Goal: Task Accomplishment & Management: Manage account settings

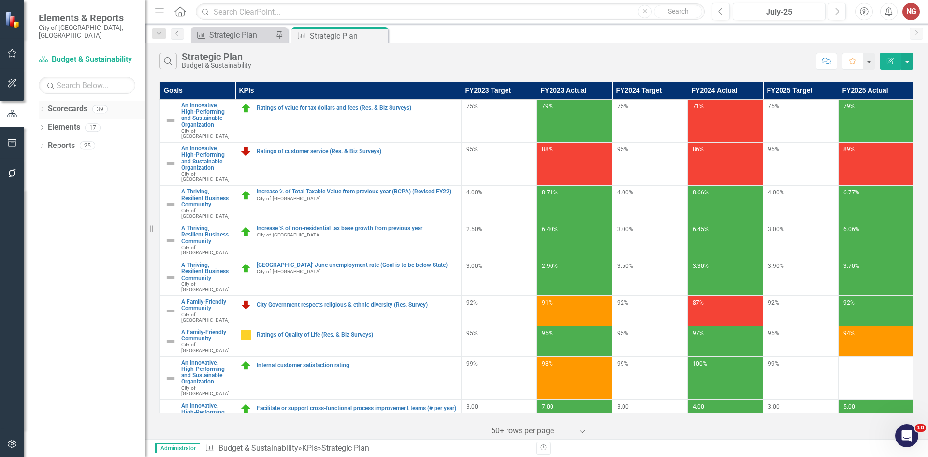
click at [43, 101] on div "Dropdown Scorecards 39" at bounding box center [92, 110] width 106 height 18
click at [39, 107] on icon "Dropdown" at bounding box center [42, 109] width 7 height 5
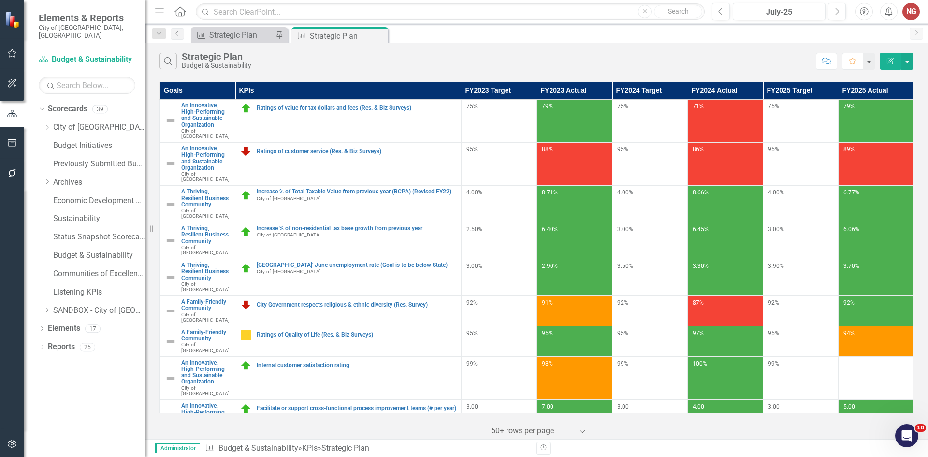
click at [43, 122] on div "Dropdown Scorecards 39 Dropdown City of [GEOGRAPHIC_DATA] Budget & Sustainabili…" at bounding box center [92, 210] width 106 height 219
click at [47, 124] on icon "Dropdown" at bounding box center [46, 127] width 7 height 6
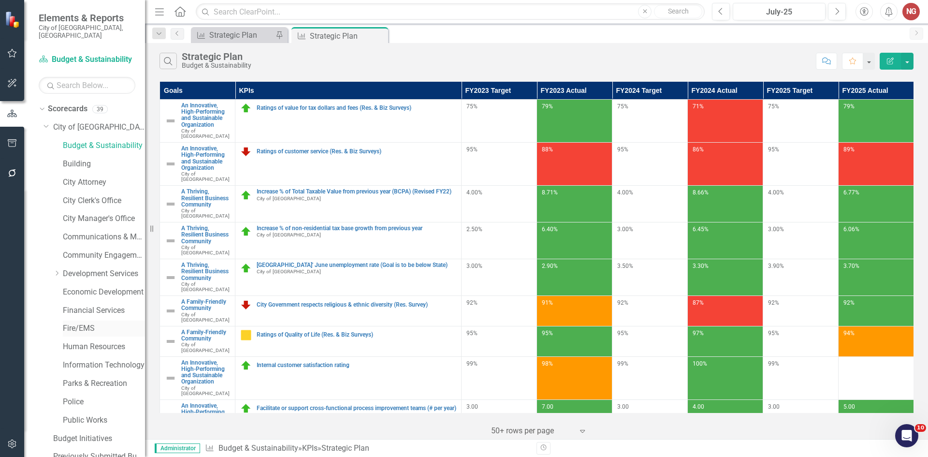
click at [73, 323] on link "Fire/EMS" at bounding box center [104, 328] width 82 height 11
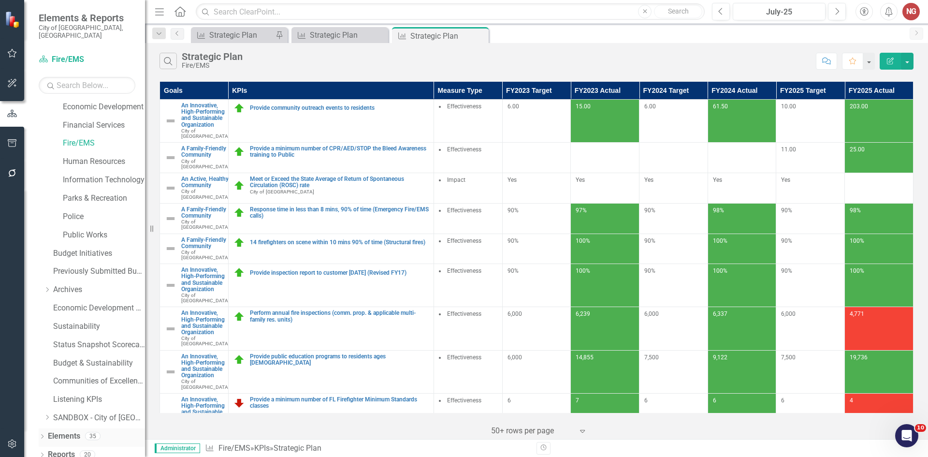
click at [41, 434] on icon "Dropdown" at bounding box center [42, 436] width 7 height 5
click at [46, 397] on icon "Dropdown" at bounding box center [46, 399] width 7 height 5
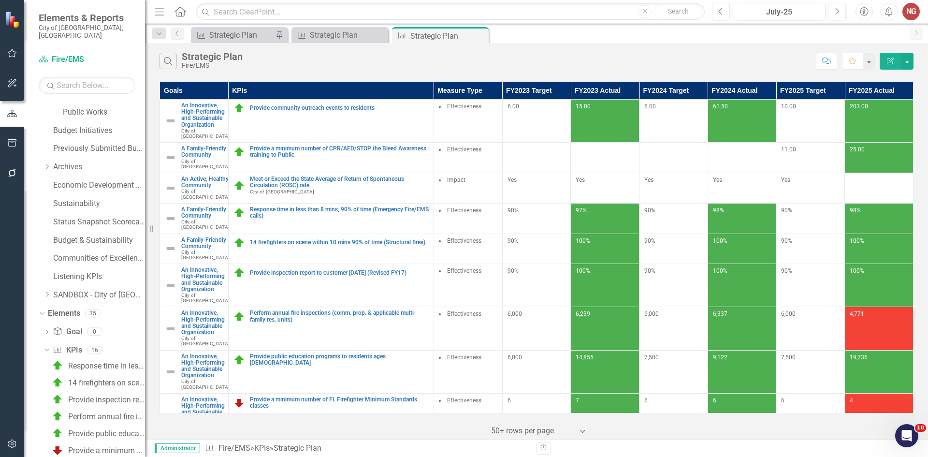
scroll to position [529, 0]
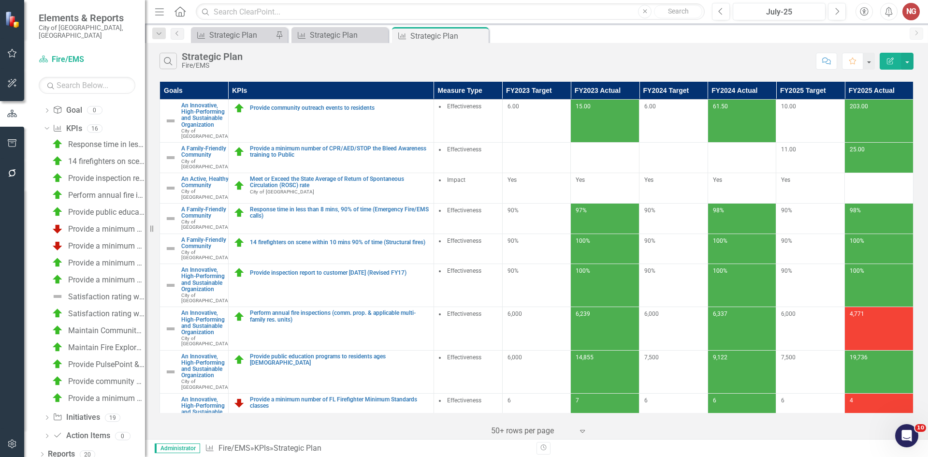
click at [38, 445] on div "Dropdown Scorecards 39 Dropdown City of [GEOGRAPHIC_DATA] Budget & Sustainabili…" at bounding box center [84, 279] width 121 height 356
click at [41, 452] on icon "Dropdown" at bounding box center [42, 454] width 7 height 5
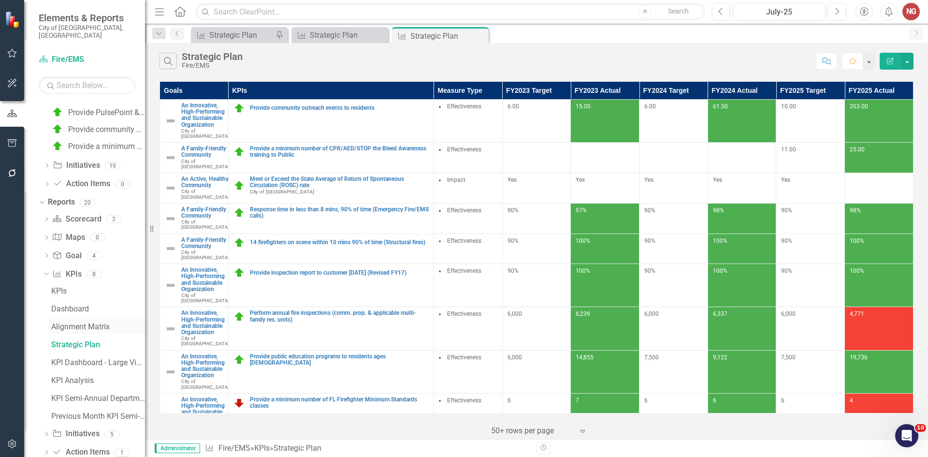
scroll to position [793, 0]
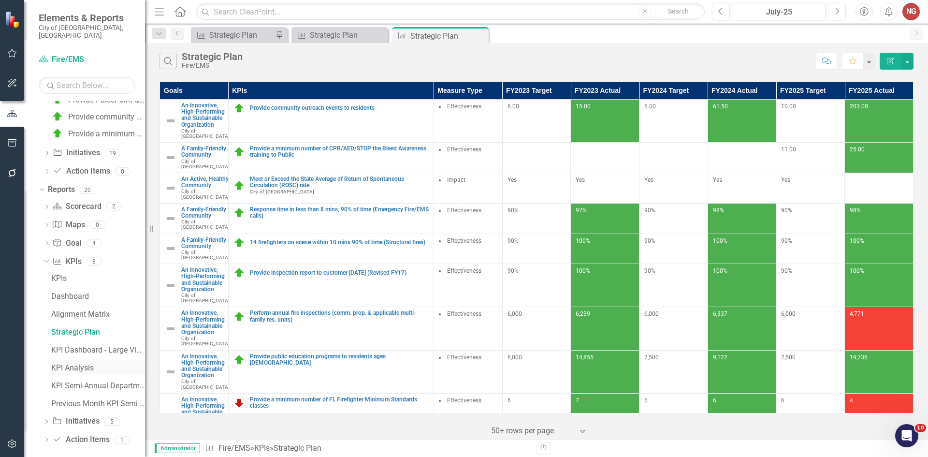
click at [68, 364] on link "KPI Analysis" at bounding box center [97, 366] width 96 height 15
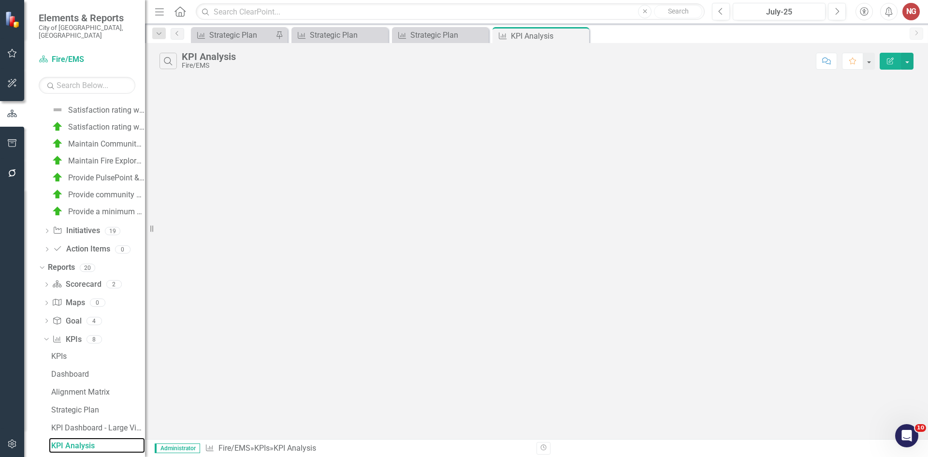
scroll to position [704, 0]
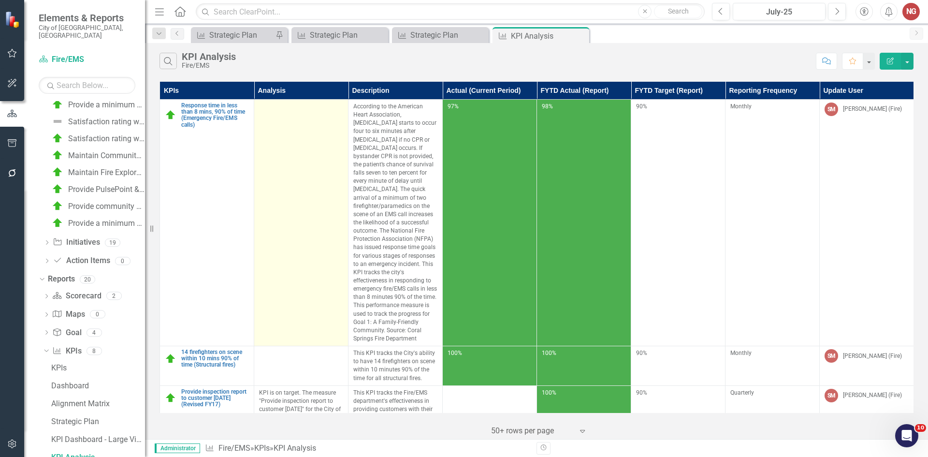
click at [306, 149] on td at bounding box center [301, 223] width 94 height 246
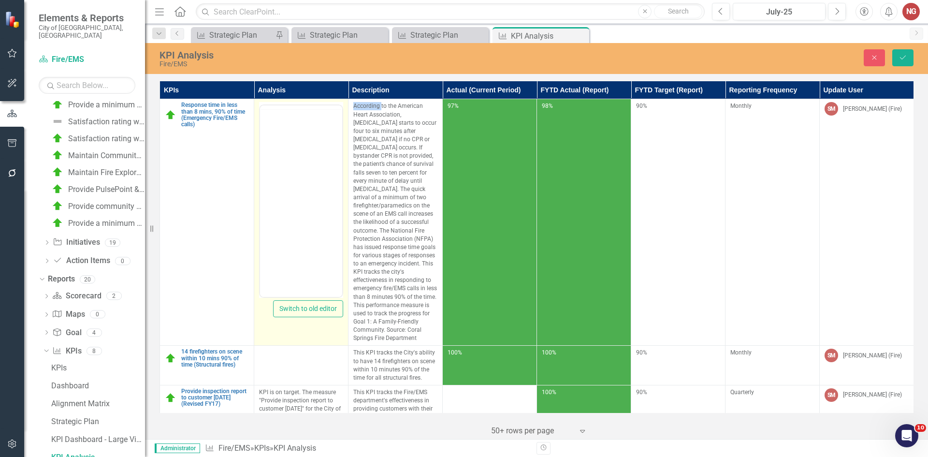
scroll to position [0, 0]
click at [321, 152] on body "Rich Text Area. Press ALT-0 for help." at bounding box center [301, 200] width 82 height 145
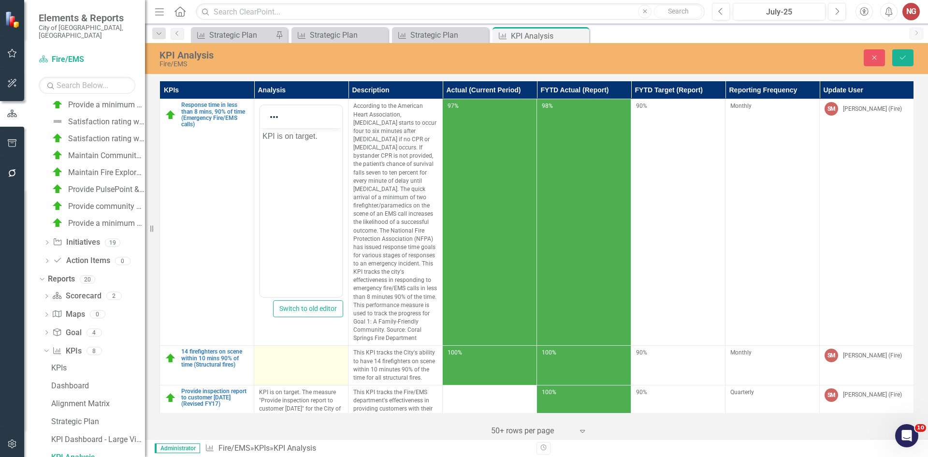
click at [277, 365] on td at bounding box center [301, 365] width 94 height 40
click at [283, 370] on td at bounding box center [301, 365] width 94 height 40
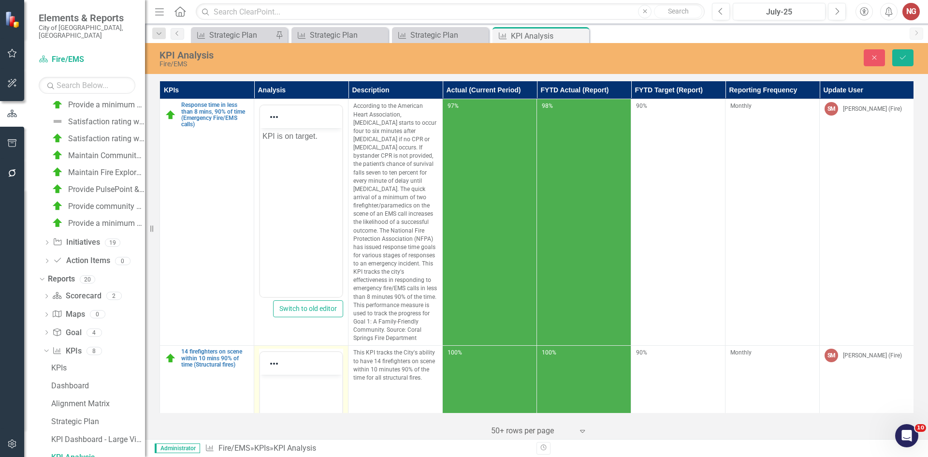
click at [271, 391] on body "Rich Text Area. Press ALT-0 for help." at bounding box center [301, 446] width 82 height 145
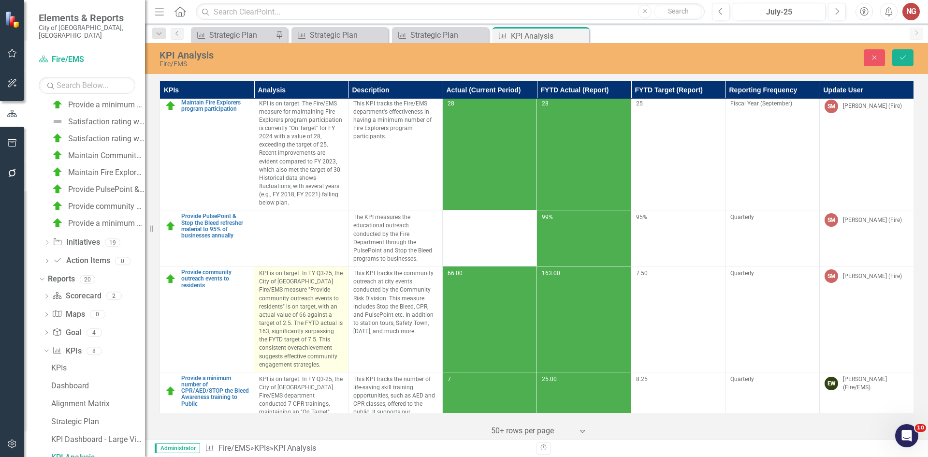
scroll to position [1511, 0]
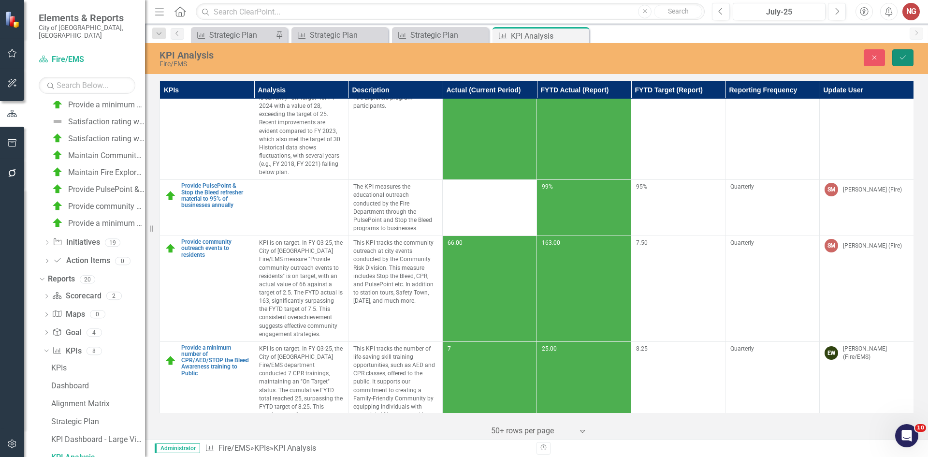
click at [896, 57] on button "Save" at bounding box center [902, 57] width 21 height 17
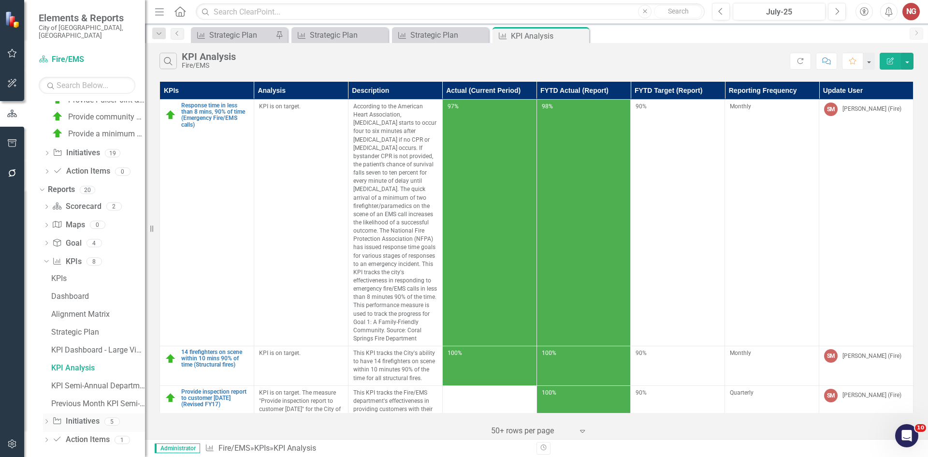
click at [45, 419] on icon "Dropdown" at bounding box center [46, 421] width 7 height 5
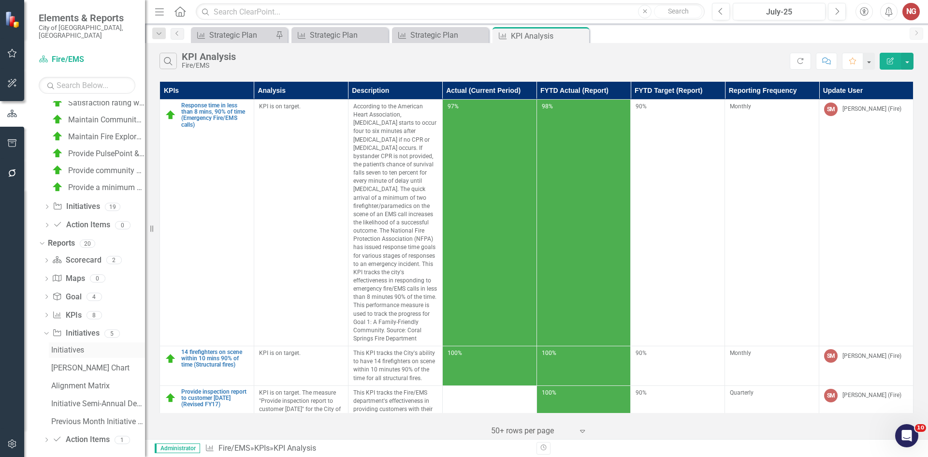
click at [72, 345] on div "Initiatives" at bounding box center [98, 349] width 94 height 9
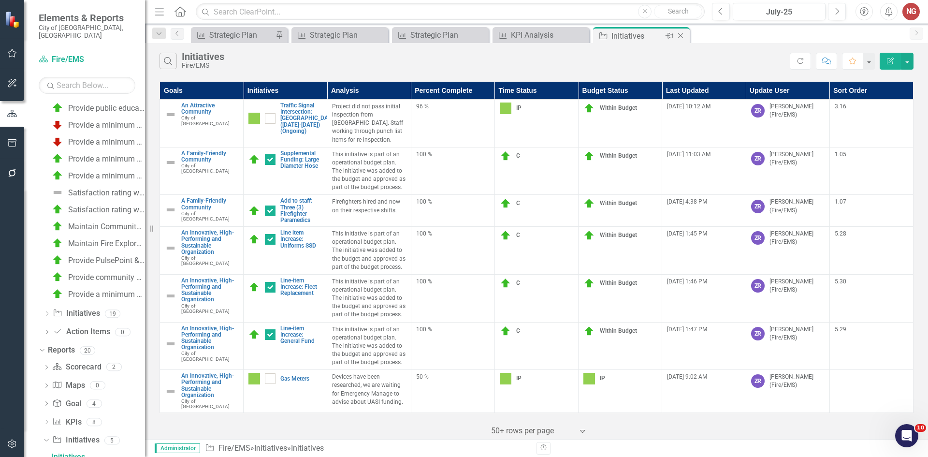
click at [681, 36] on icon "Close" at bounding box center [680, 36] width 10 height 8
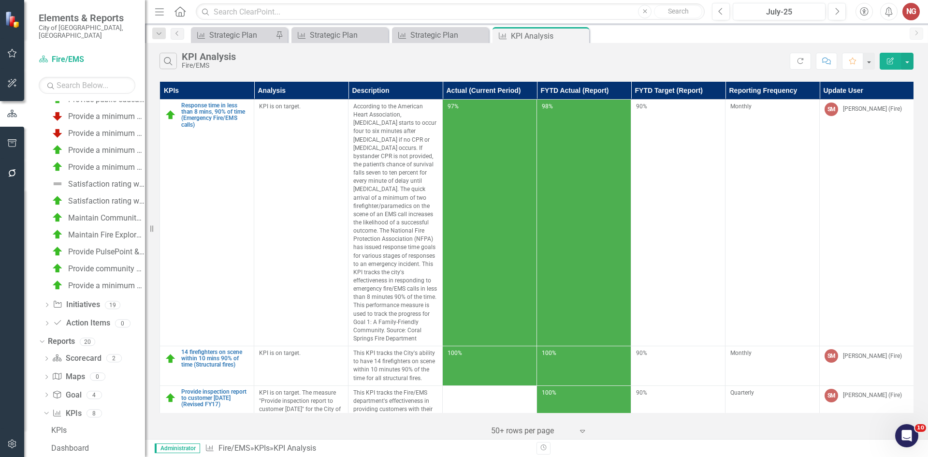
scroll to position [317, 0]
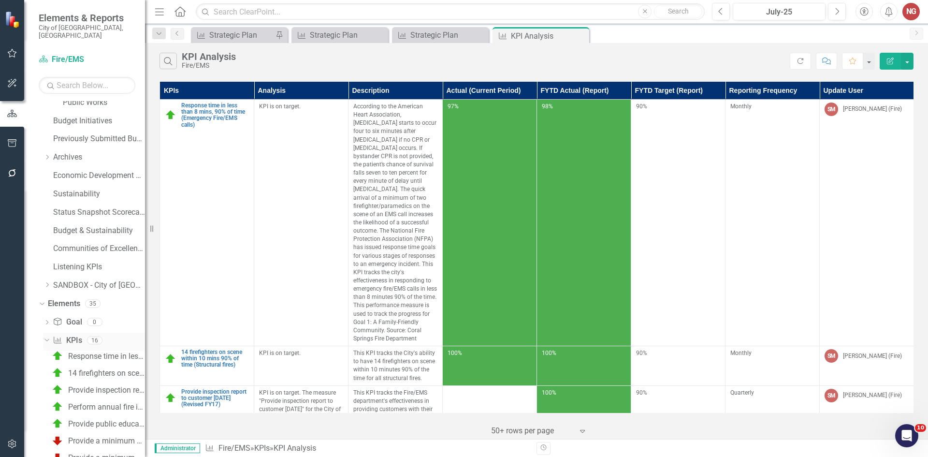
click at [46, 339] on div "Dropdown" at bounding box center [46, 341] width 7 height 5
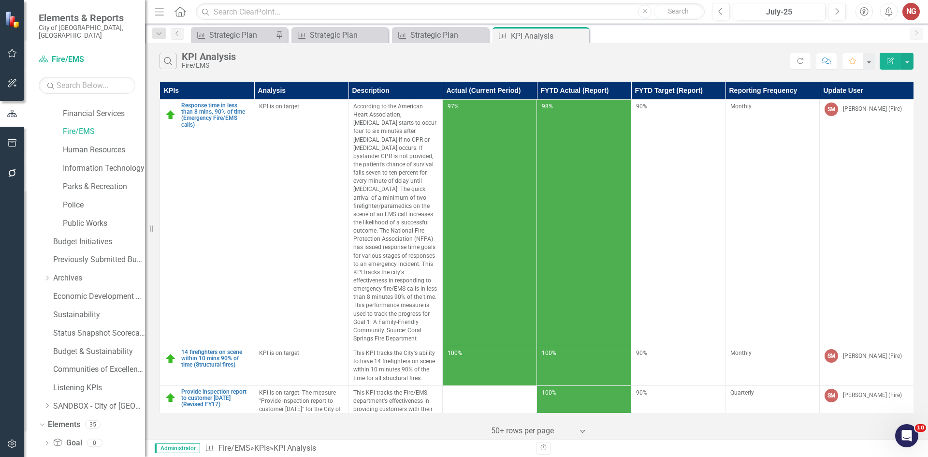
scroll to position [28, 0]
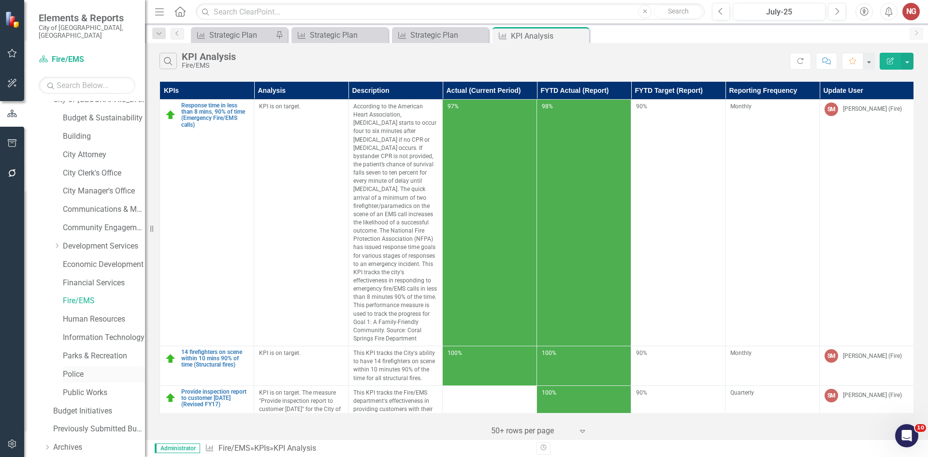
click at [81, 369] on link "Police" at bounding box center [104, 374] width 82 height 11
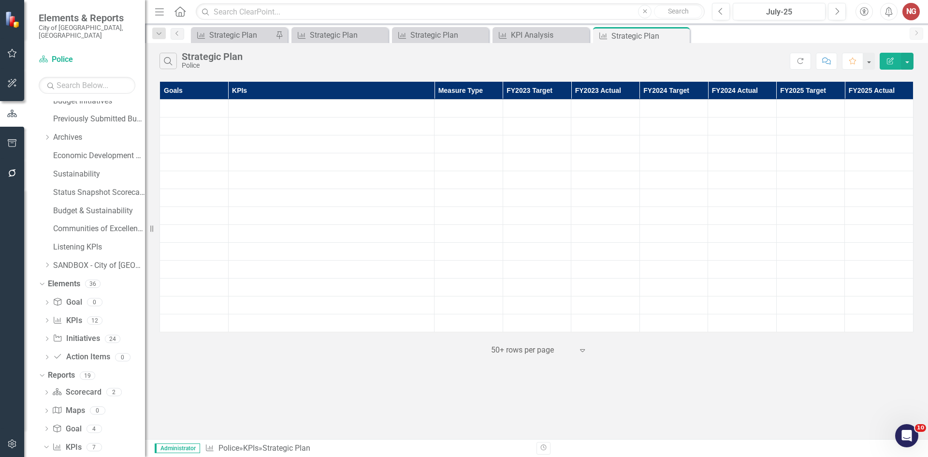
scroll to position [398, 0]
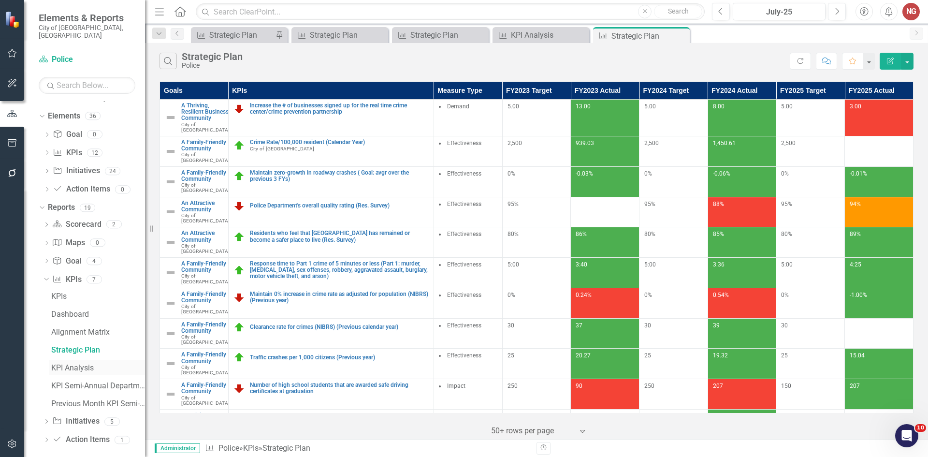
click at [58, 363] on div "KPI Analysis" at bounding box center [98, 367] width 94 height 9
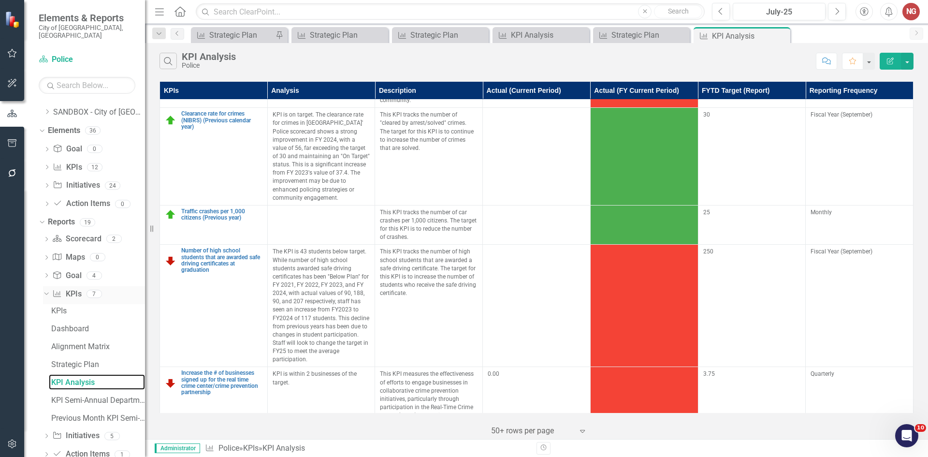
scroll to position [505, 0]
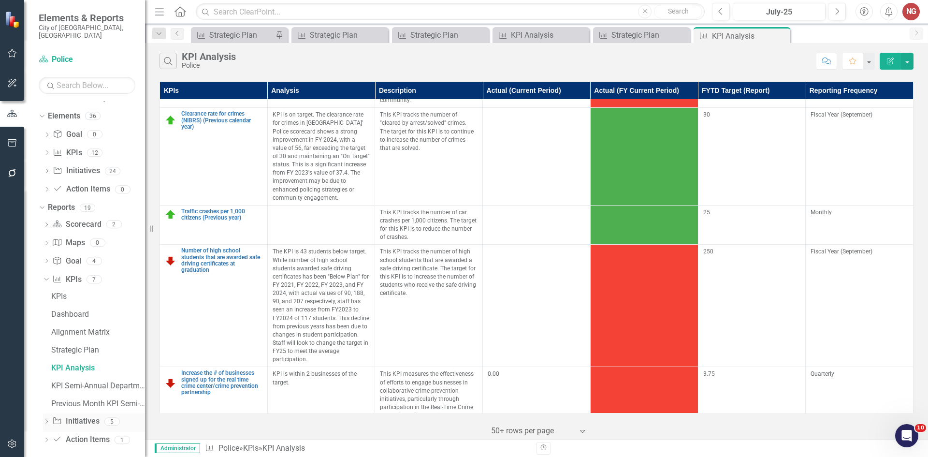
click at [46, 419] on icon "Dropdown" at bounding box center [46, 421] width 7 height 5
click at [71, 345] on div "Initiatives" at bounding box center [98, 349] width 94 height 9
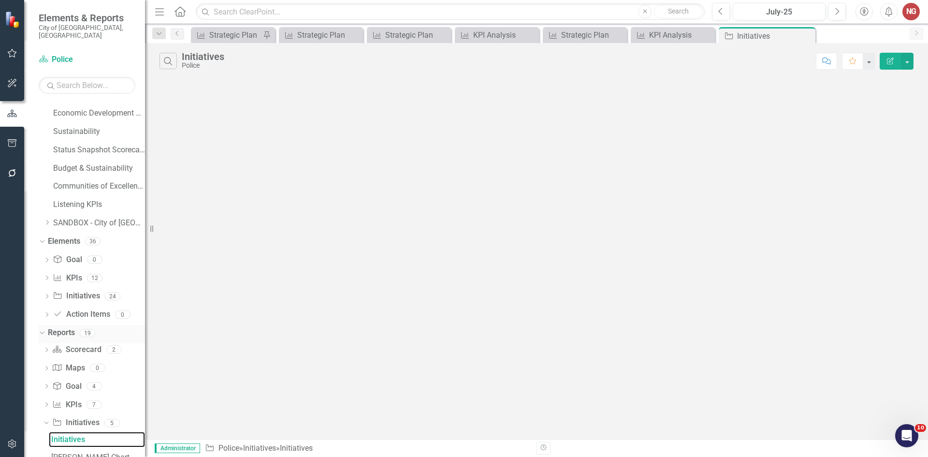
scroll to position [362, 0]
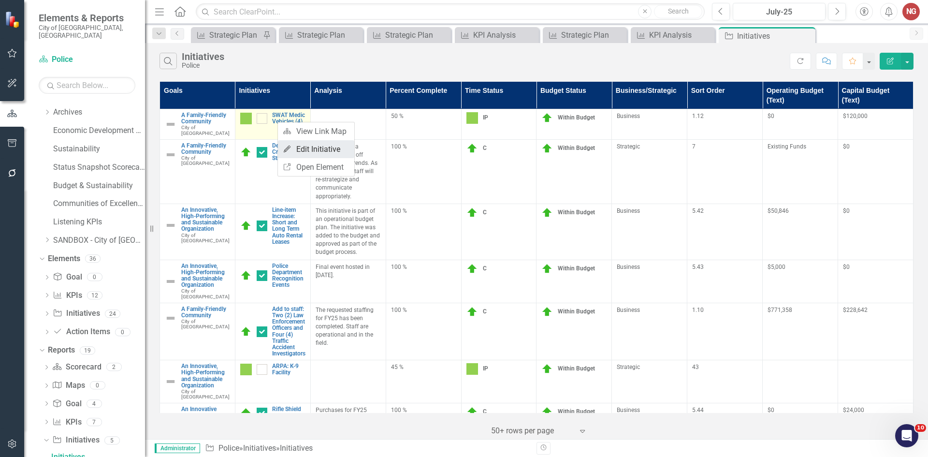
click at [303, 150] on link "Edit Edit Initiative" at bounding box center [316, 149] width 76 height 18
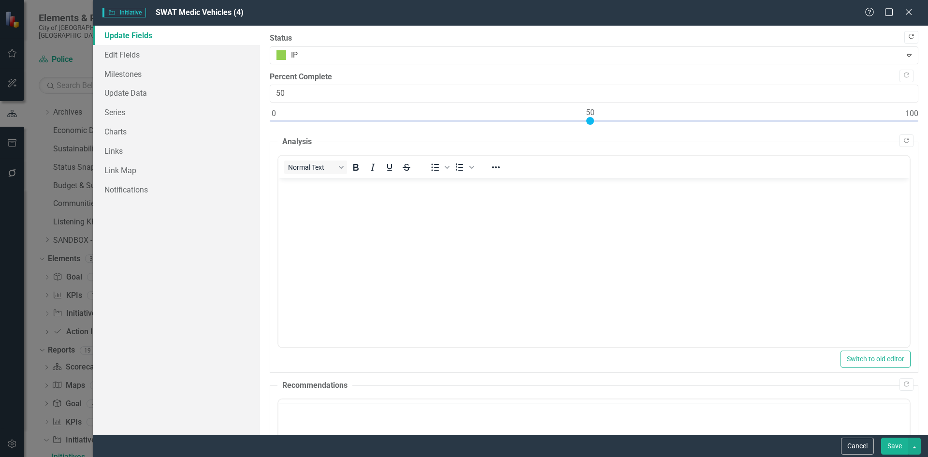
click at [907, 36] on icon "Copy Forward" at bounding box center [910, 37] width 7 height 6
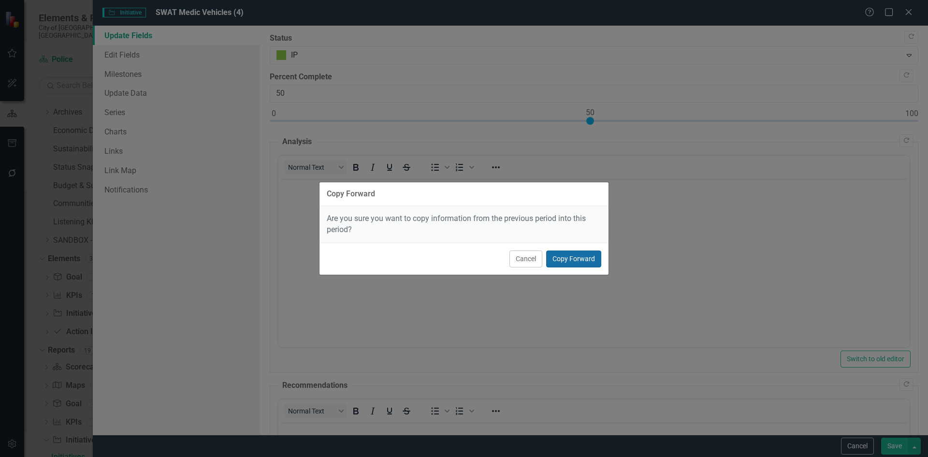
click at [564, 254] on button "Copy Forward" at bounding box center [573, 258] width 55 height 17
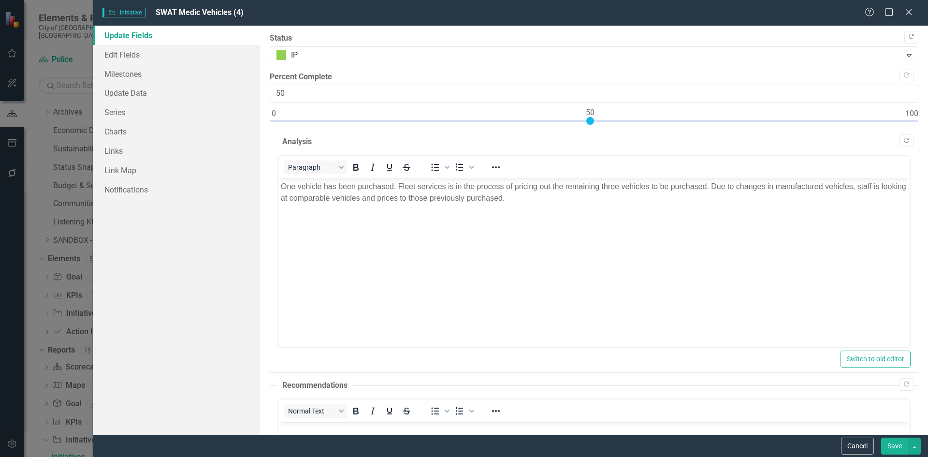
click at [895, 445] on button "Save" at bounding box center [894, 445] width 27 height 17
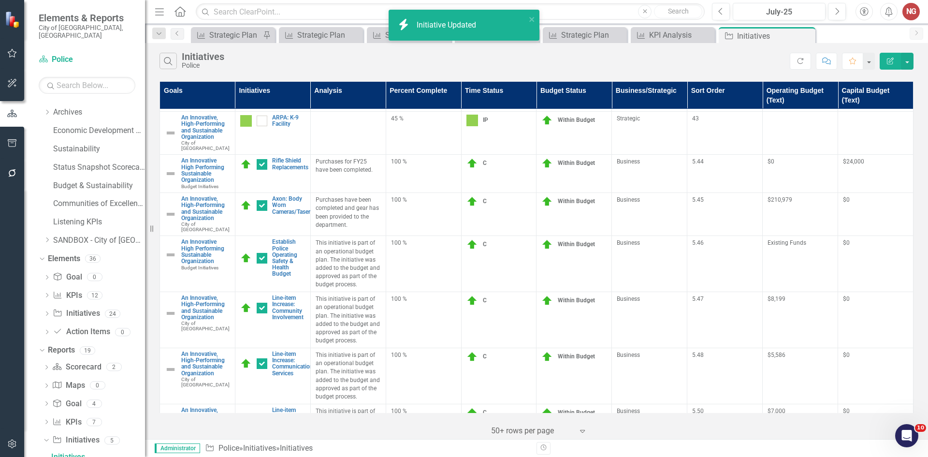
scroll to position [290, 0]
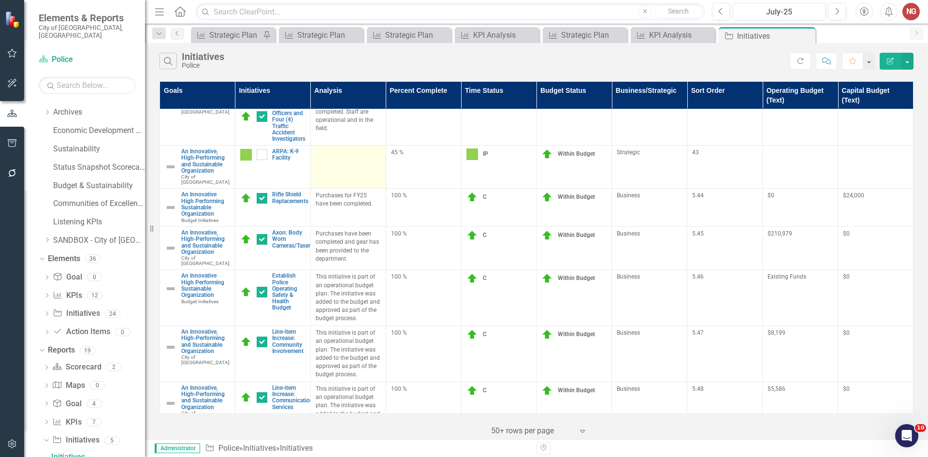
click at [344, 160] on div at bounding box center [348, 154] width 65 height 12
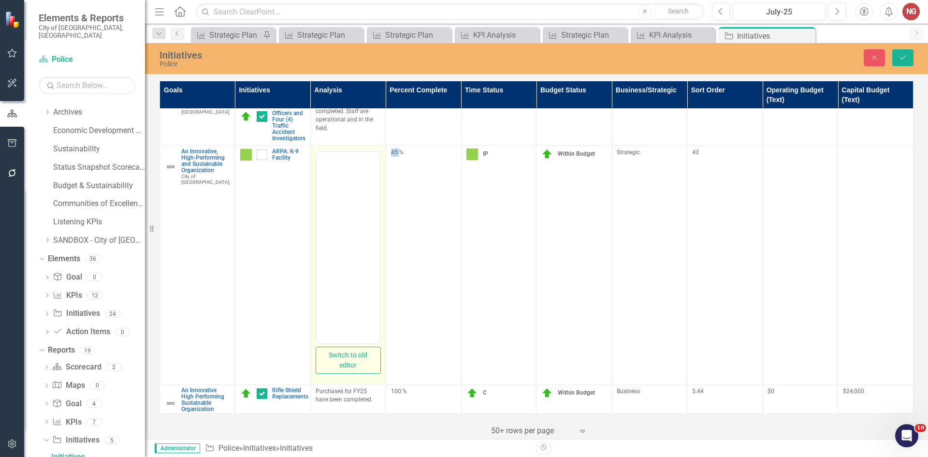
scroll to position [0, 0]
click at [346, 191] on body "Rich Text Area. Press ALT-0 for help." at bounding box center [347, 246] width 63 height 145
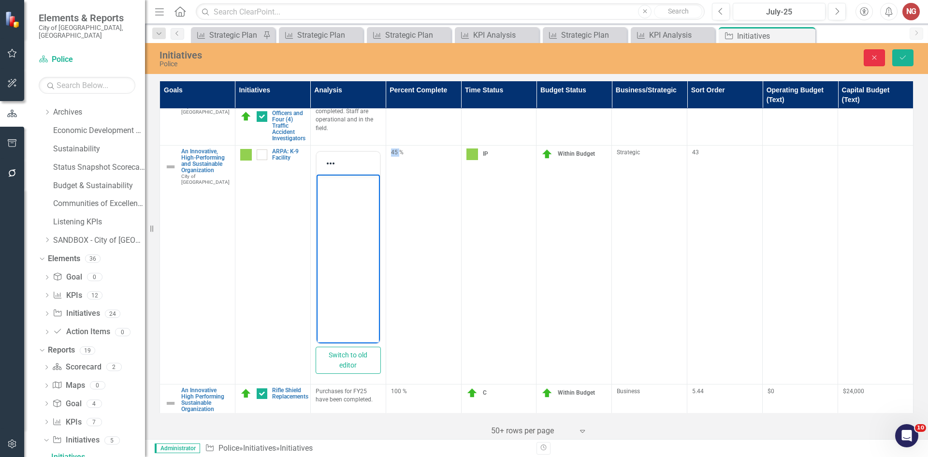
click at [863, 55] on button "Close" at bounding box center [873, 57] width 21 height 17
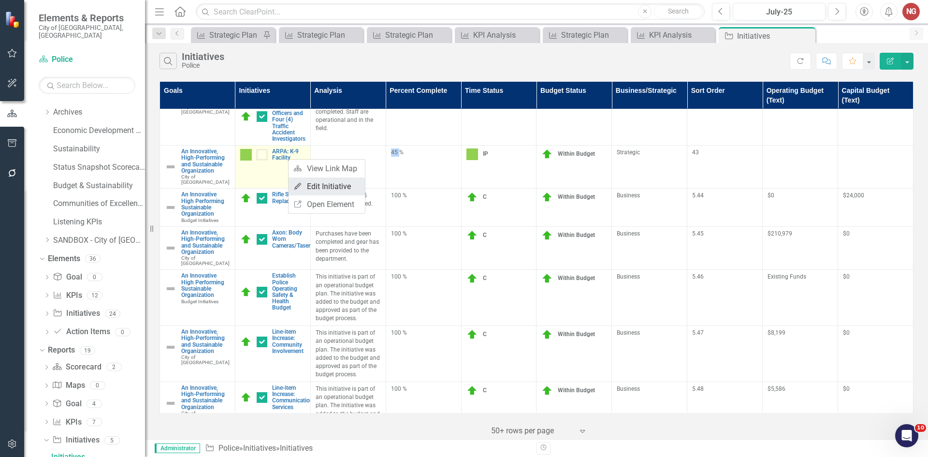
click at [329, 190] on link "Edit Edit Initiative" at bounding box center [326, 186] width 76 height 18
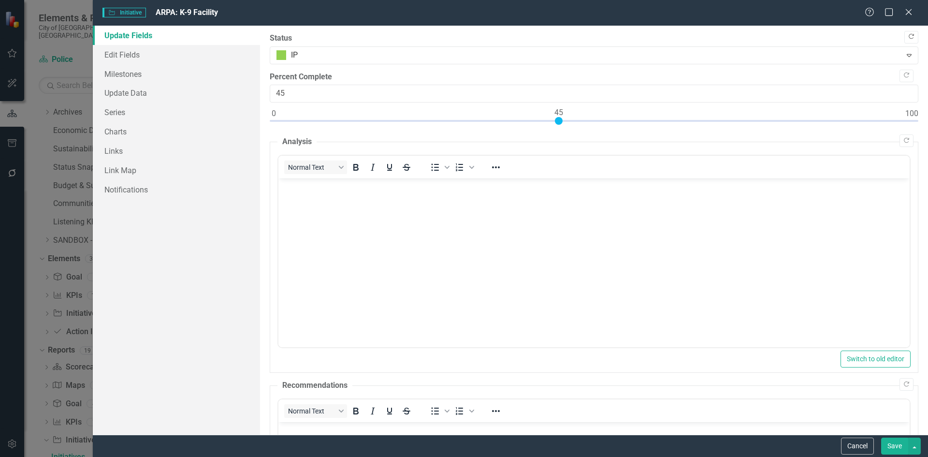
click at [907, 35] on icon "Copy Forward" at bounding box center [910, 37] width 7 height 6
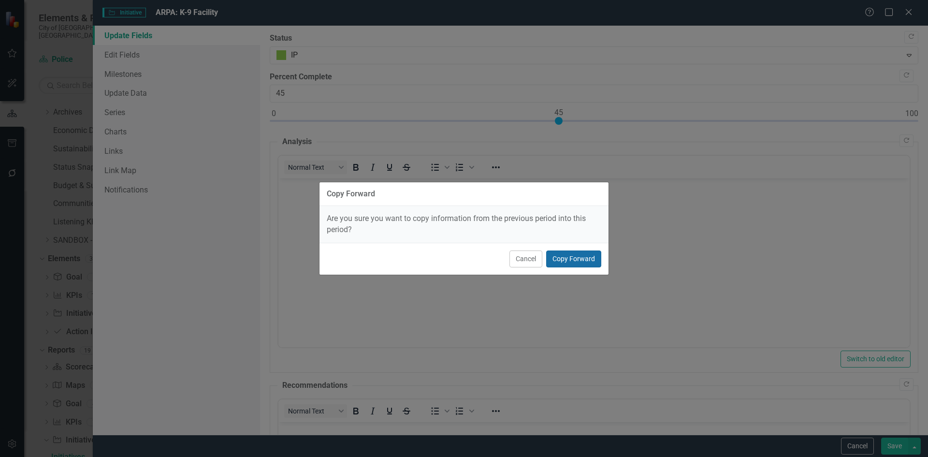
click at [590, 255] on button "Copy Forward" at bounding box center [573, 258] width 55 height 17
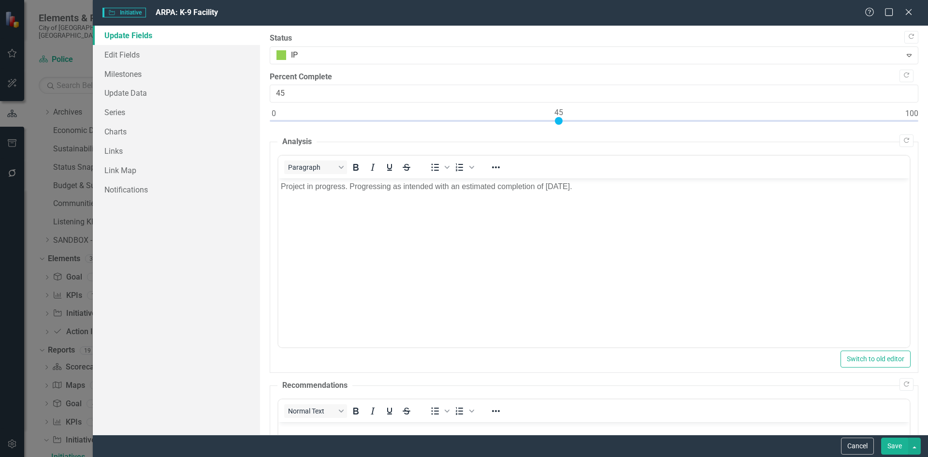
click at [883, 444] on button "Save" at bounding box center [894, 445] width 27 height 17
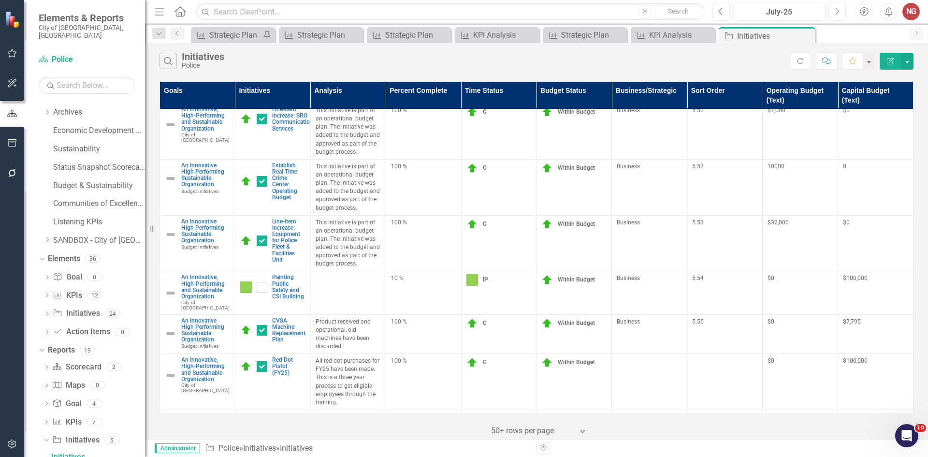
scroll to position [630, 0]
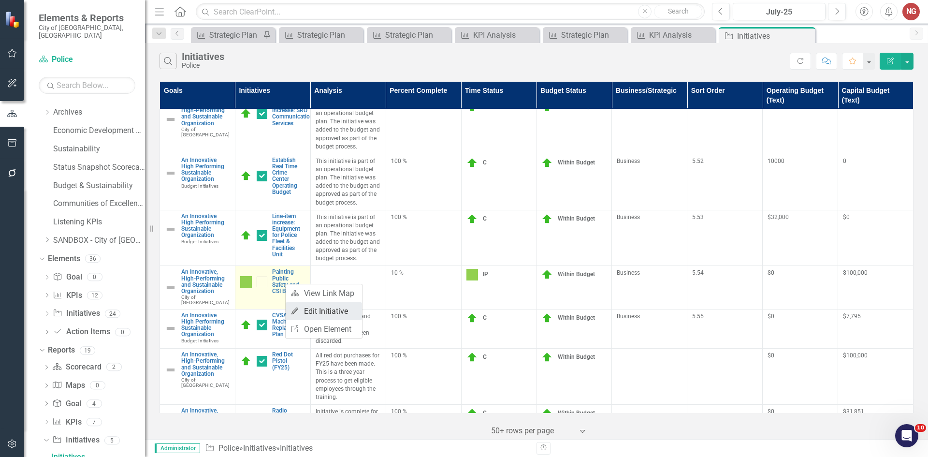
click at [321, 312] on link "Edit Edit Initiative" at bounding box center [324, 311] width 76 height 18
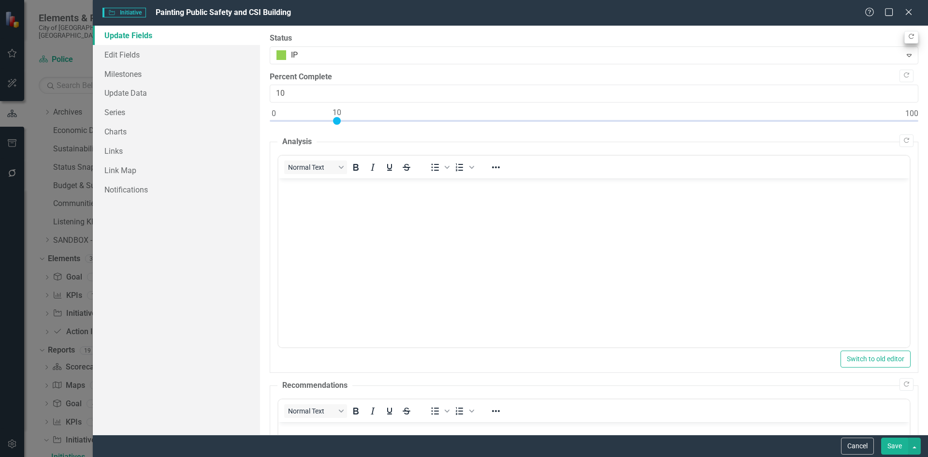
scroll to position [0, 0]
click at [904, 31] on button "Copy Forward" at bounding box center [911, 37] width 14 height 13
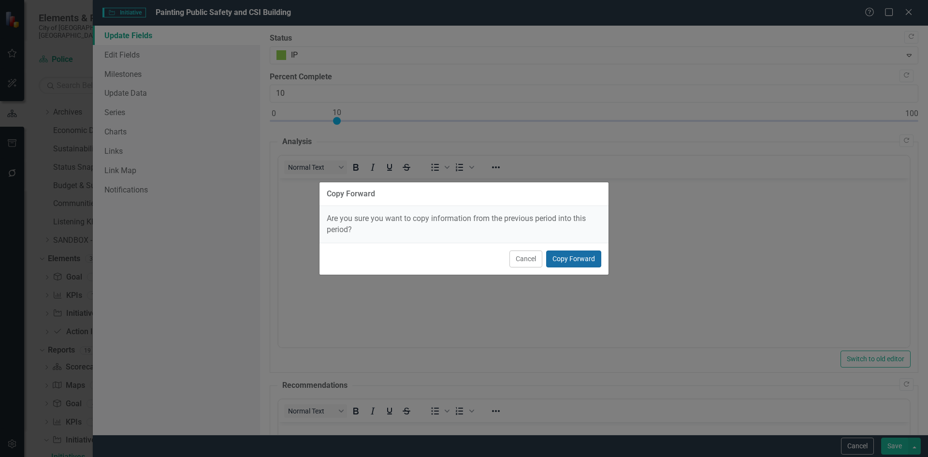
click at [573, 261] on button "Copy Forward" at bounding box center [573, 258] width 55 height 17
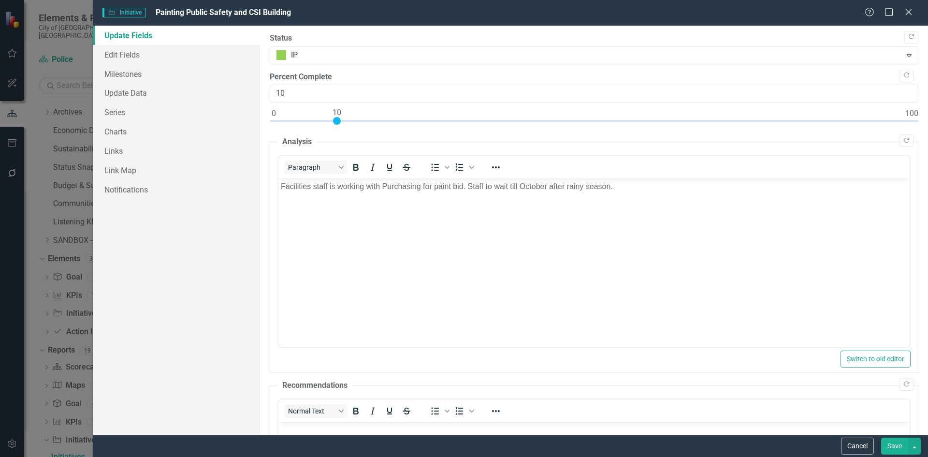
click at [891, 448] on button "Save" at bounding box center [894, 445] width 27 height 17
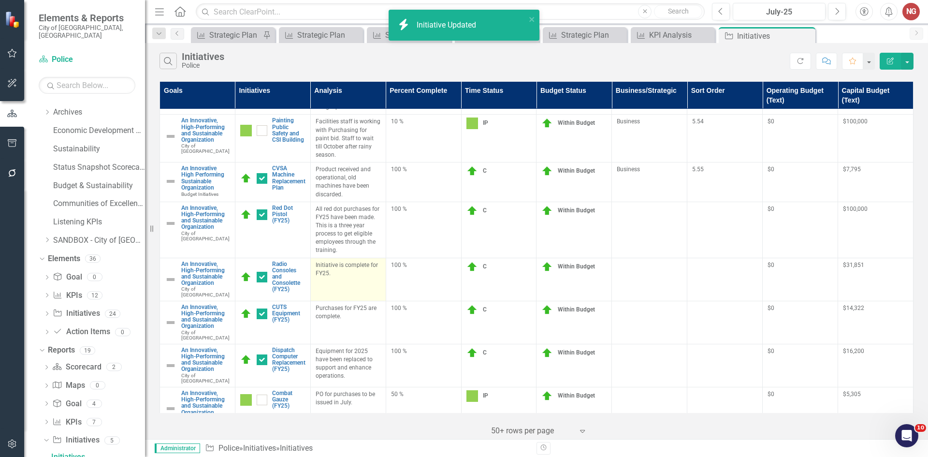
scroll to position [784, 0]
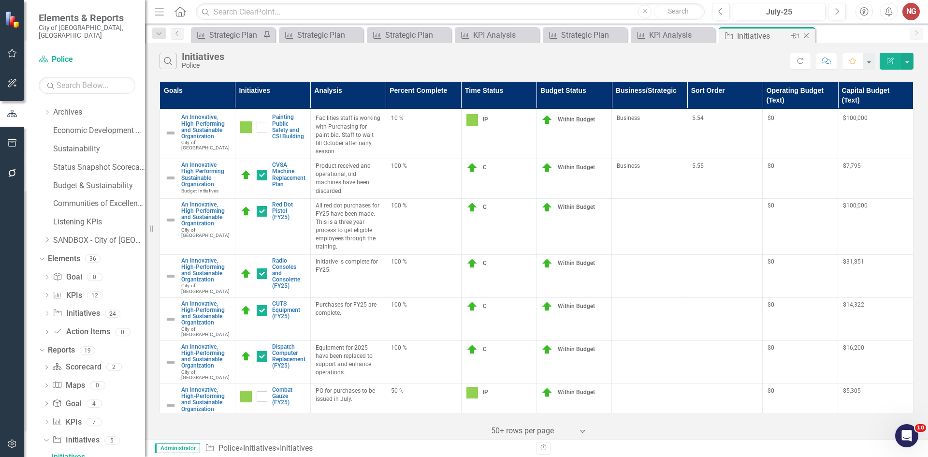
click at [807, 34] on icon "Close" at bounding box center [806, 36] width 10 height 8
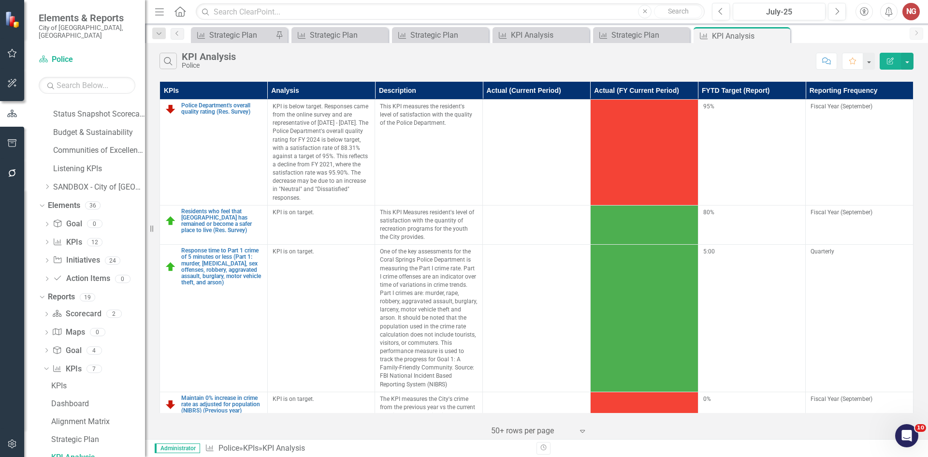
scroll to position [77, 0]
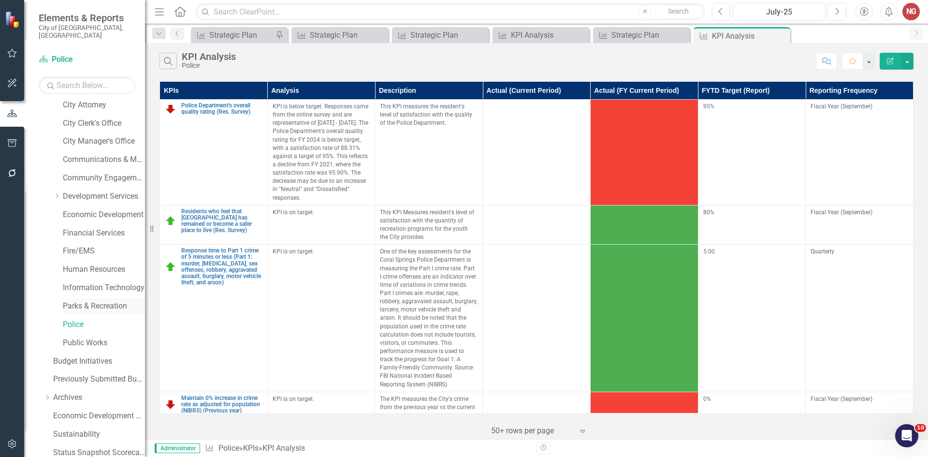
drag, startPoint x: 93, startPoint y: 299, endPoint x: 87, endPoint y: 294, distance: 7.9
click at [93, 301] on link "Parks & Recreation" at bounding box center [104, 306] width 82 height 11
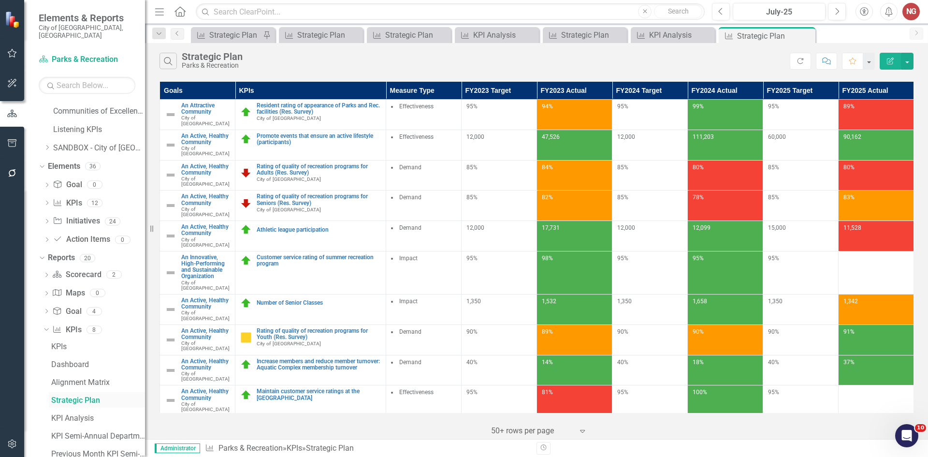
scroll to position [523, 0]
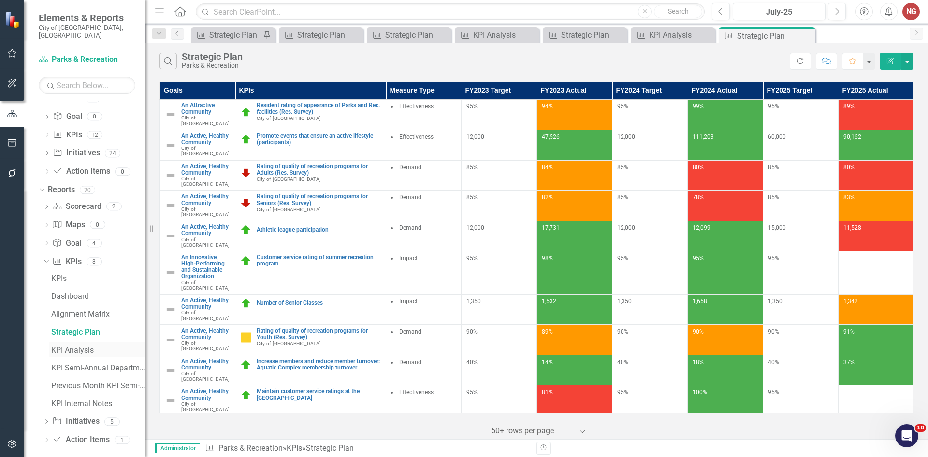
click at [57, 345] on div "KPI Analysis" at bounding box center [98, 349] width 94 height 9
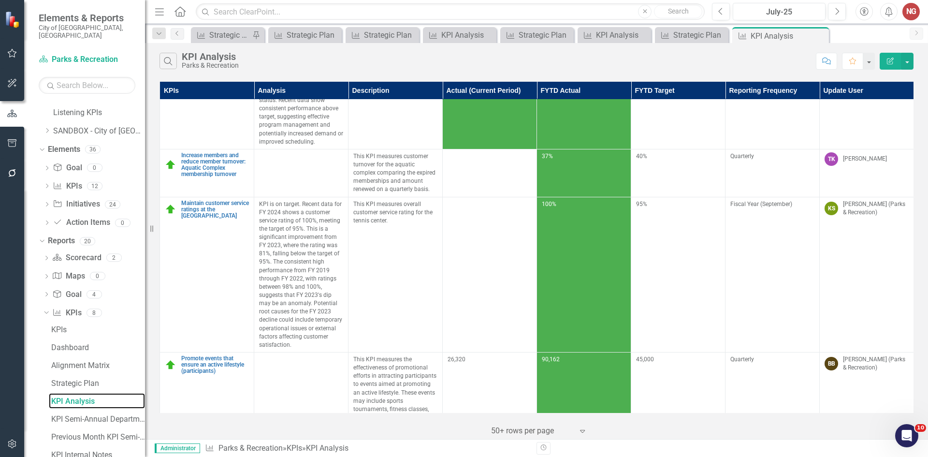
scroll to position [523, 0]
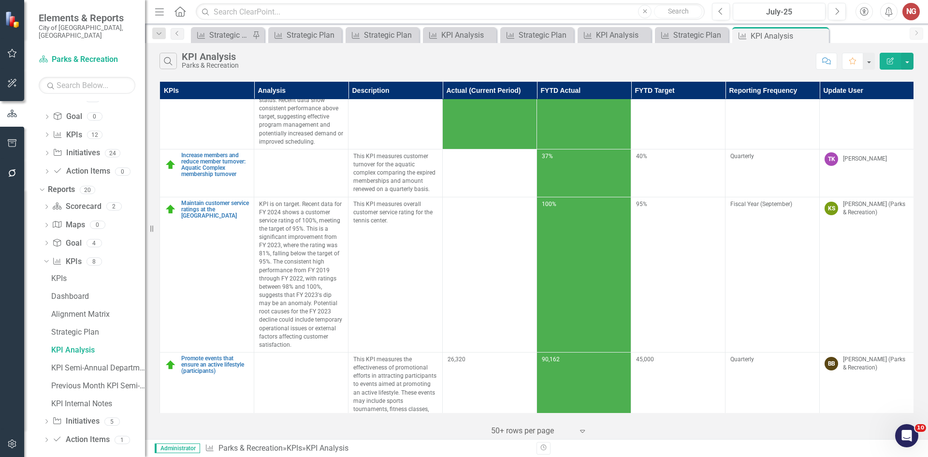
click at [47, 419] on icon "Dropdown" at bounding box center [46, 421] width 7 height 5
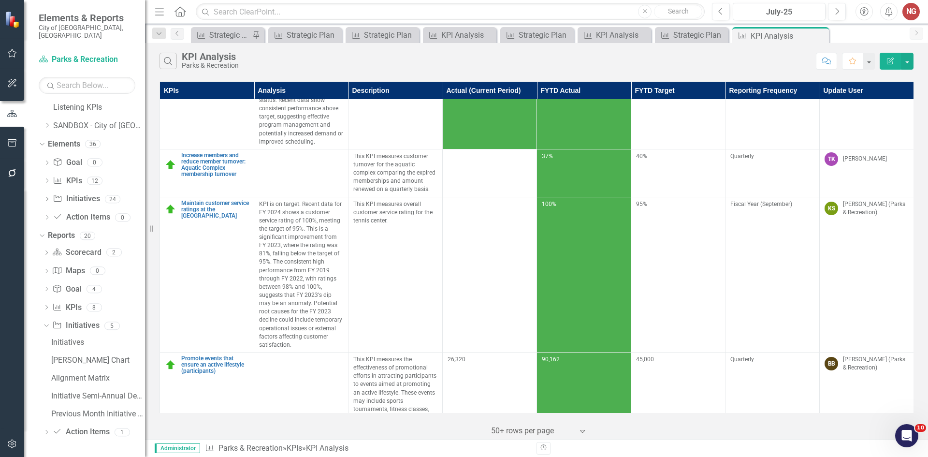
scroll to position [469, 0]
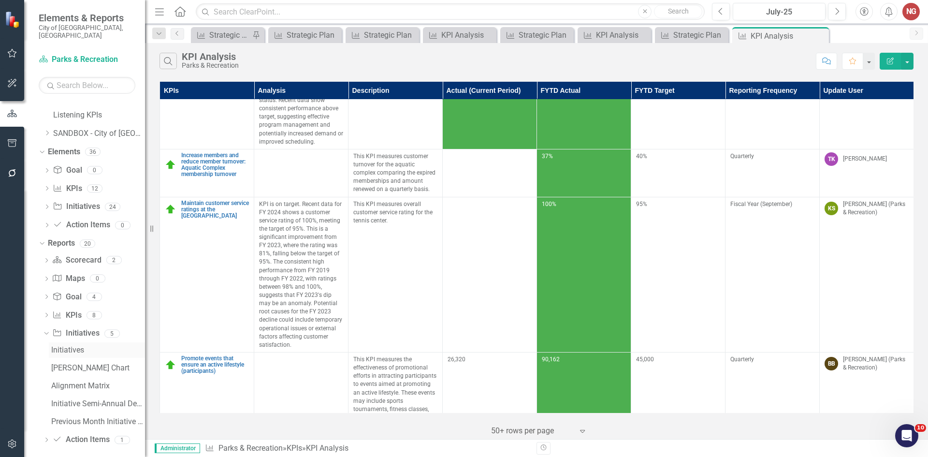
click at [57, 345] on div "Initiatives" at bounding box center [98, 349] width 94 height 9
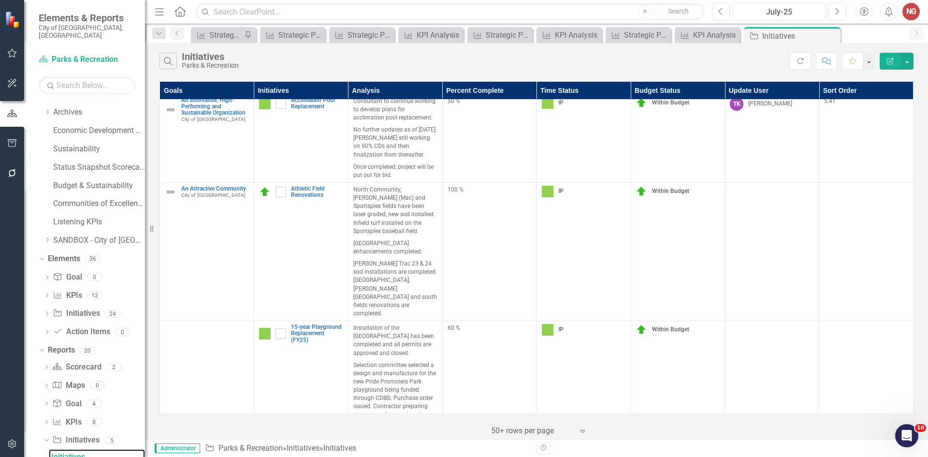
scroll to position [48, 0]
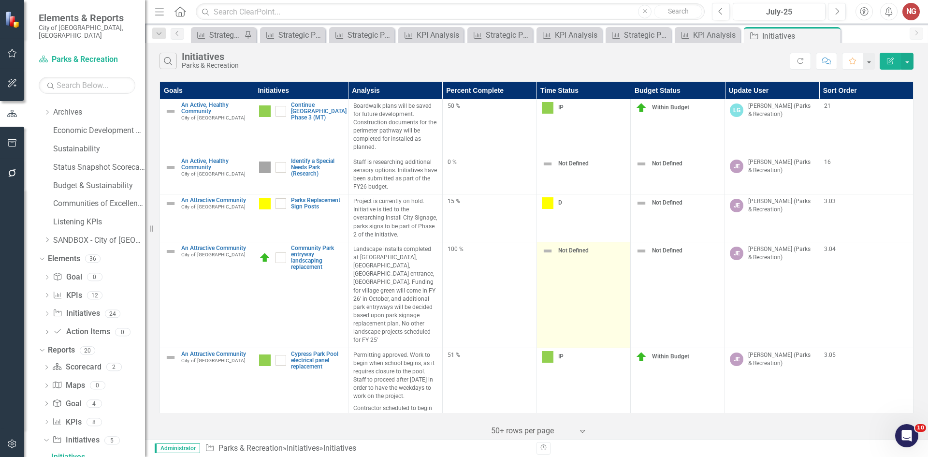
click at [548, 245] on img at bounding box center [548, 251] width 12 height 12
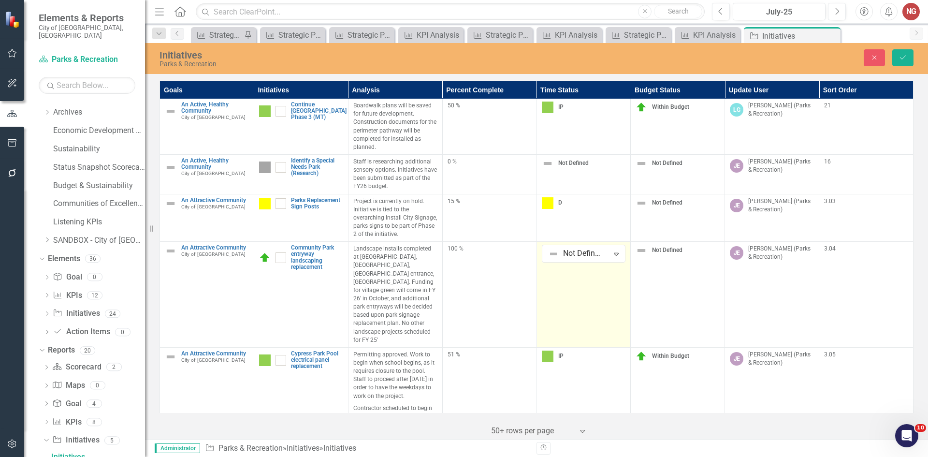
click at [548, 247] on div at bounding box center [575, 253] width 54 height 13
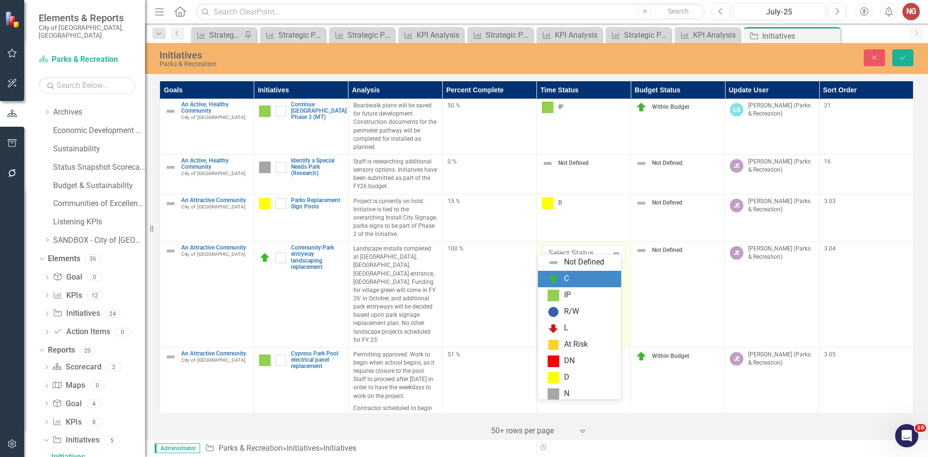
click at [554, 280] on img at bounding box center [553, 279] width 12 height 12
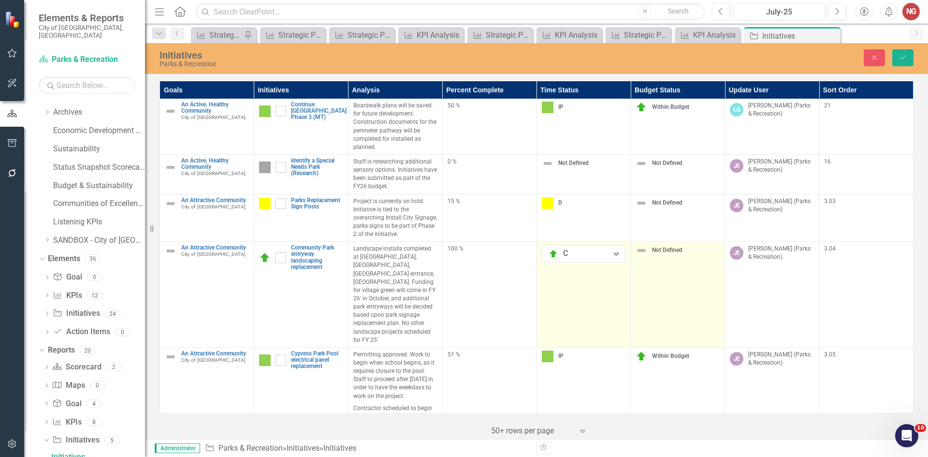
click at [639, 248] on td "Not Defined" at bounding box center [678, 295] width 94 height 106
click at [638, 247] on img at bounding box center [641, 250] width 12 height 12
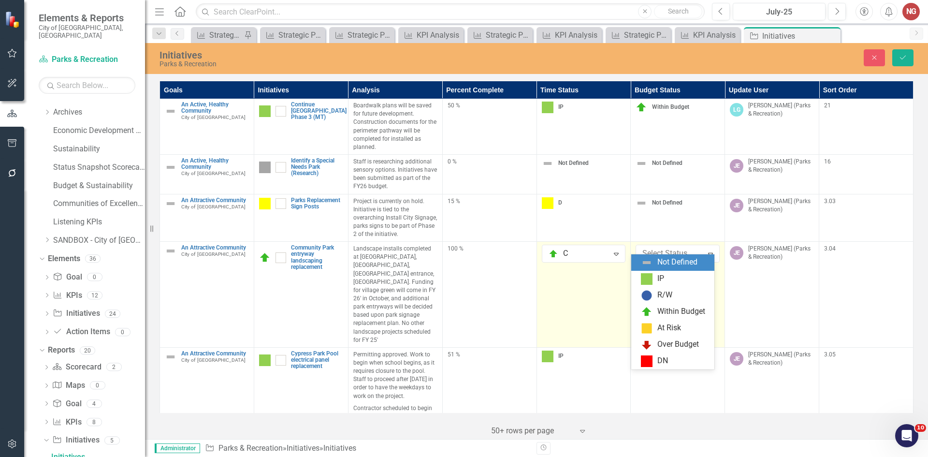
click at [642, 248] on input "text" at bounding box center [643, 253] width 2 height 11
click at [647, 314] on img at bounding box center [647, 312] width 12 height 12
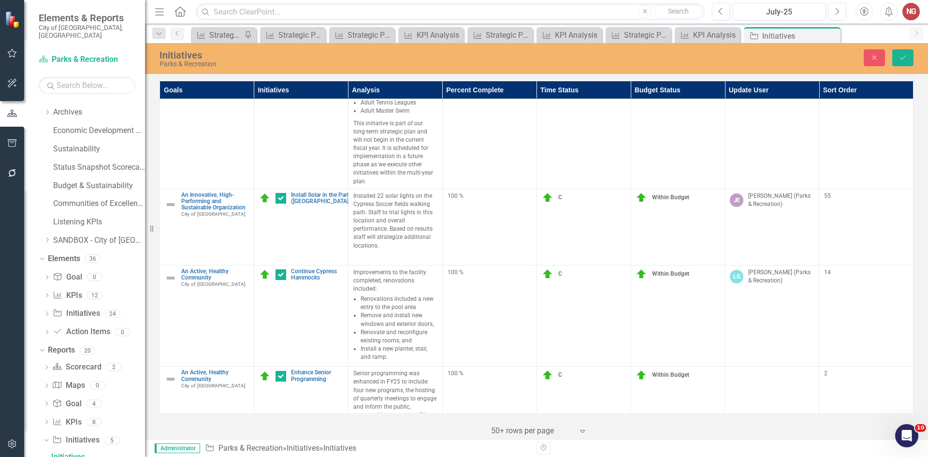
scroll to position [1670, 0]
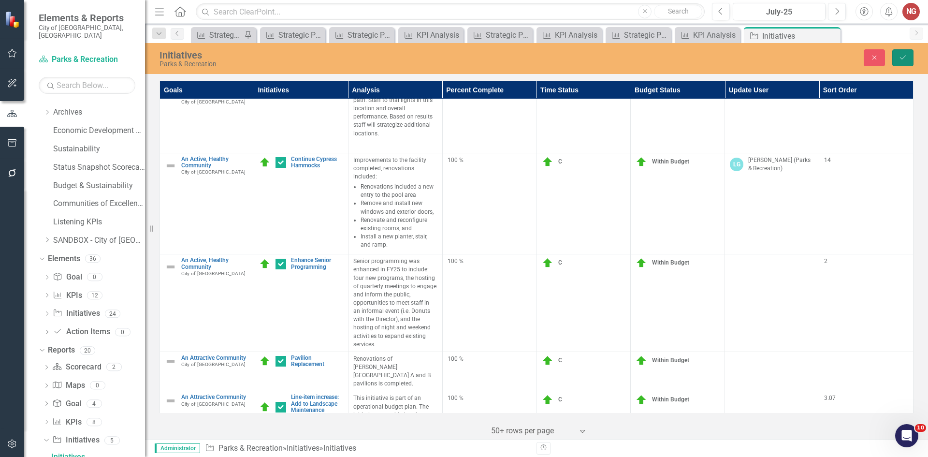
click at [907, 55] on button "Save" at bounding box center [902, 57] width 21 height 17
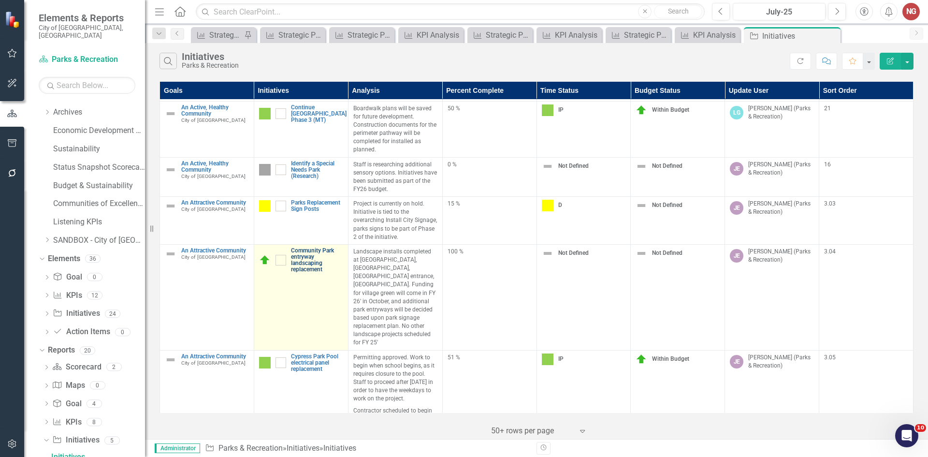
scroll to position [48, 0]
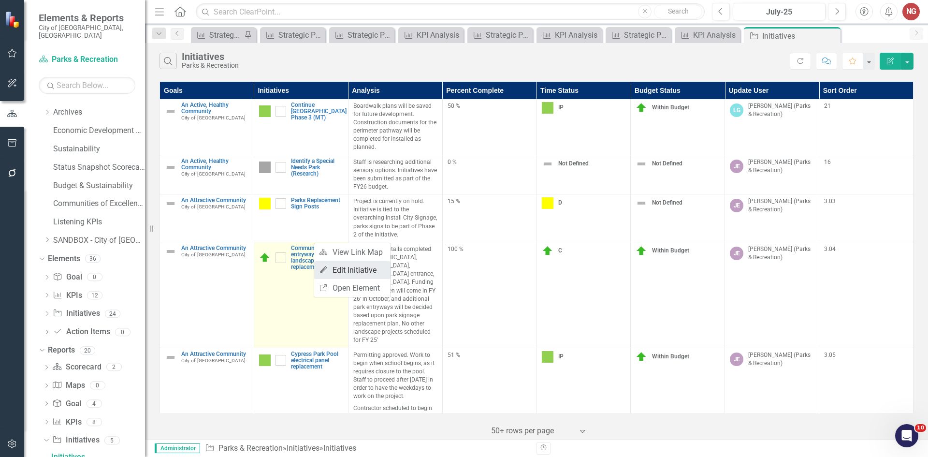
click at [354, 264] on link "Edit Edit Initiative" at bounding box center [352, 270] width 76 height 18
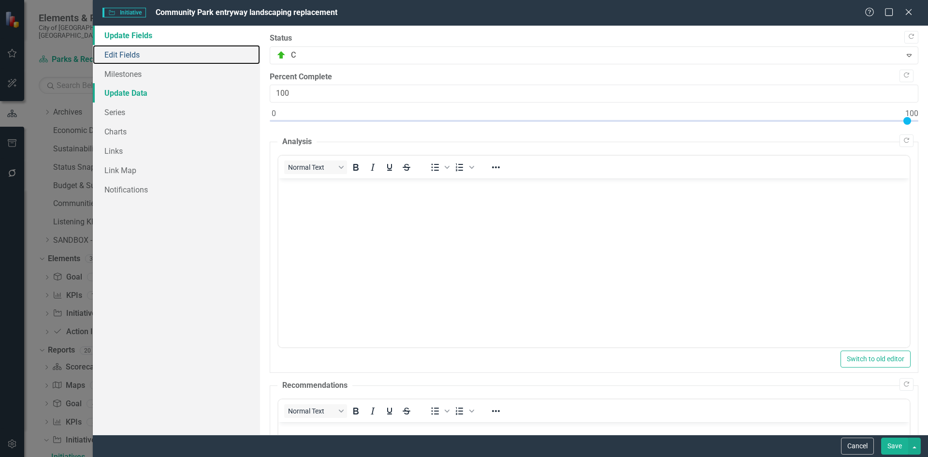
drag, startPoint x: 165, startPoint y: 52, endPoint x: 194, endPoint y: 87, distance: 46.0
click at [165, 52] on link "Edit Fields" at bounding box center [176, 54] width 167 height 19
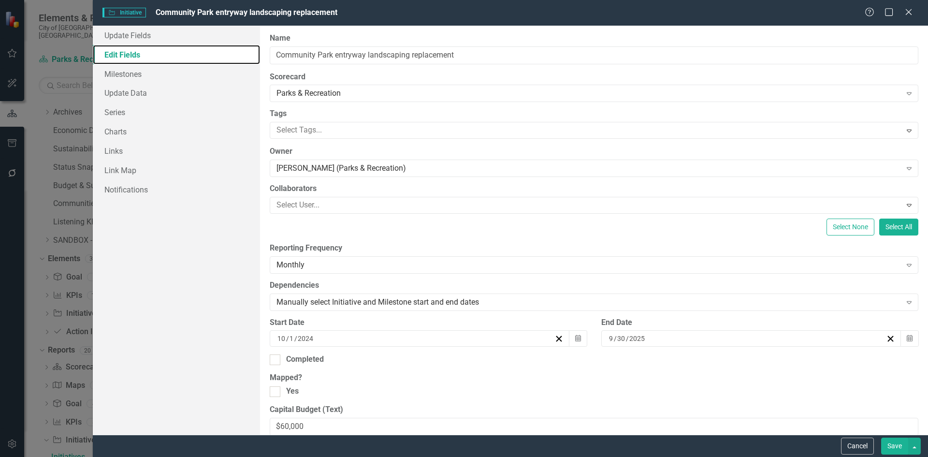
scroll to position [0, 0]
click at [271, 359] on input "Completed" at bounding box center [273, 357] width 6 height 6
checkbox input "true"
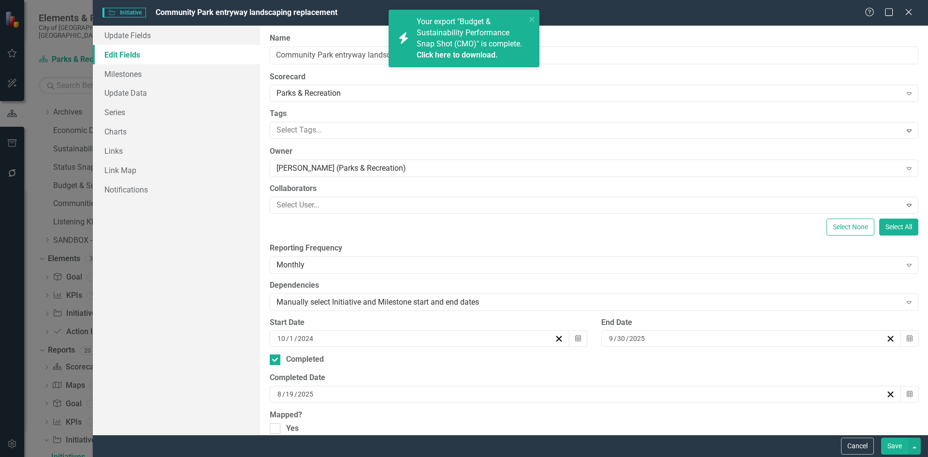
click at [602, 335] on div "[DATE]" at bounding box center [751, 338] width 300 height 16
click at [687, 213] on button "‹" at bounding box center [693, 214] width 21 height 21
click at [775, 242] on button "31" at bounding box center [770, 246] width 24 height 17
click at [315, 398] on div "[DATE]" at bounding box center [581, 394] width 610 height 10
drag, startPoint x: 521, startPoint y: 249, endPoint x: 529, endPoint y: 249, distance: 7.7
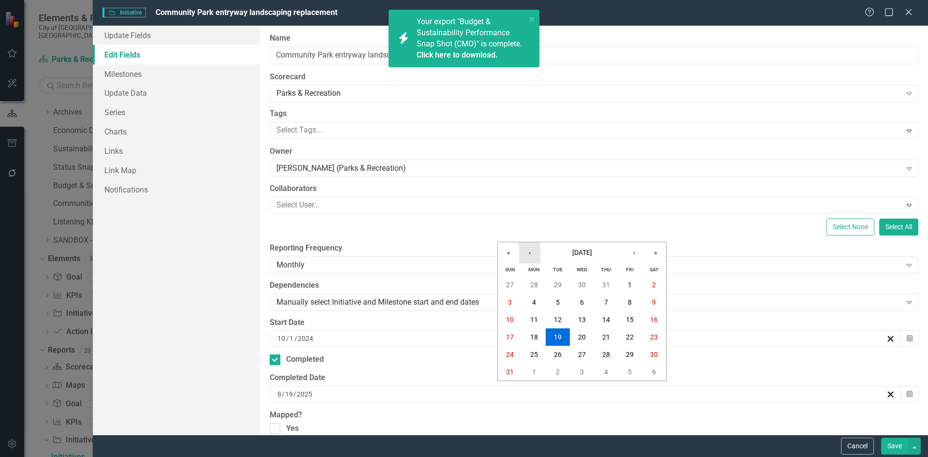
click at [522, 249] on button "‹" at bounding box center [529, 252] width 21 height 21
click at [613, 353] on button "31" at bounding box center [606, 353] width 24 height 17
click at [894, 444] on button "Save" at bounding box center [894, 445] width 27 height 17
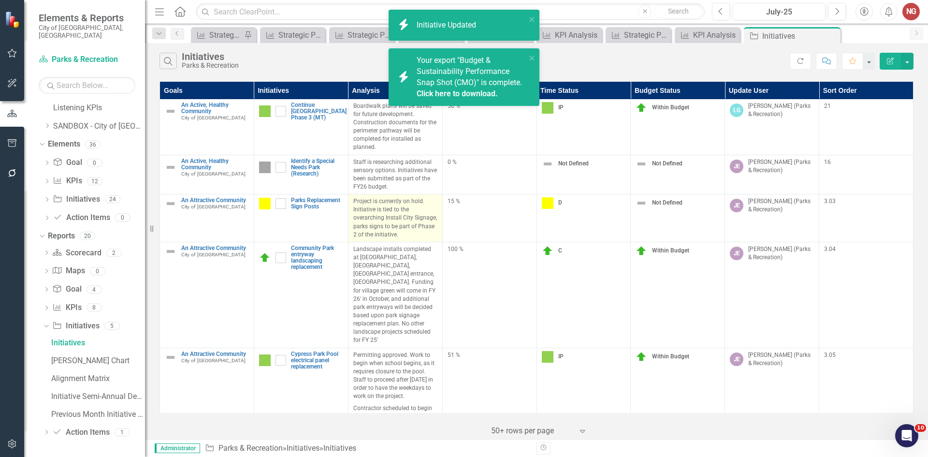
scroll to position [70, 0]
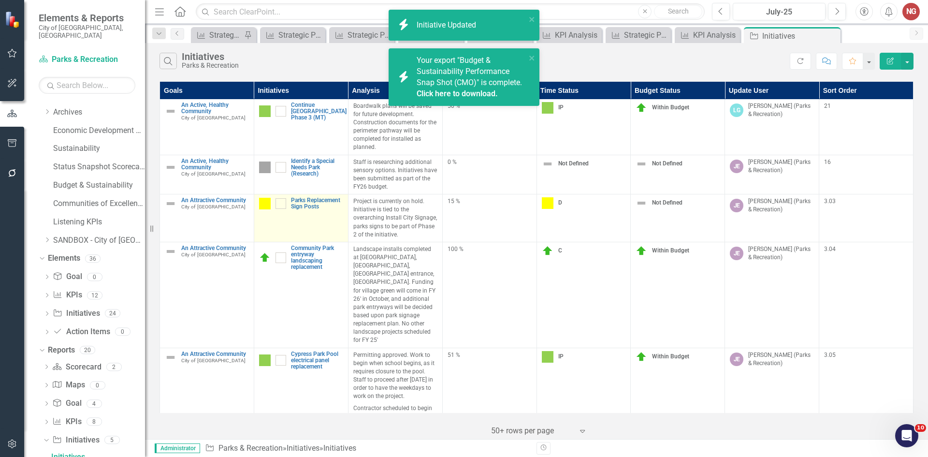
checkbox input "true"
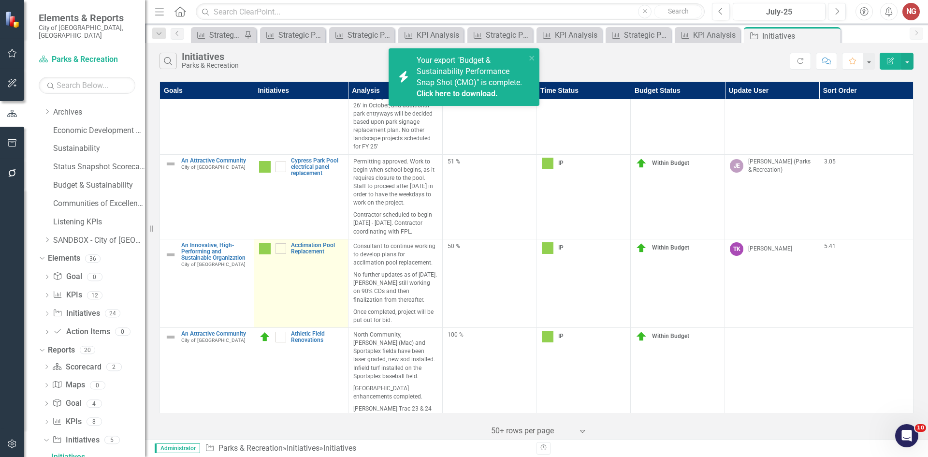
scroll to position [290, 0]
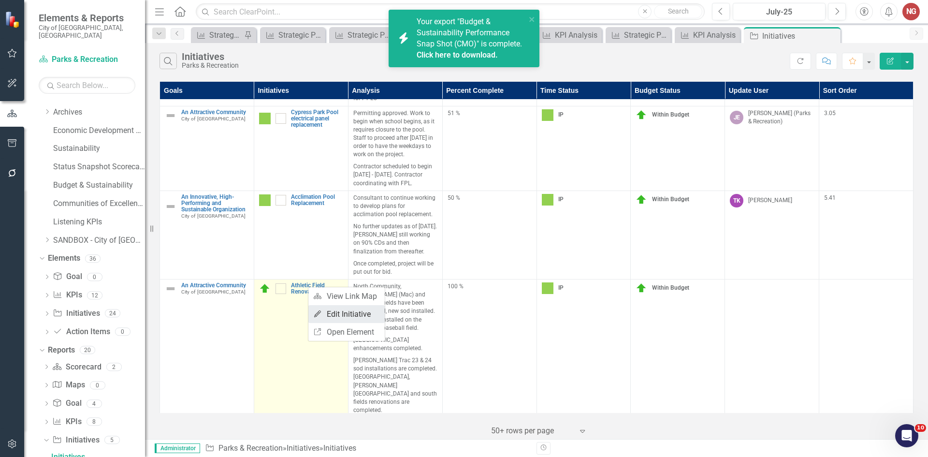
click at [344, 319] on link "Edit Edit Initiative" at bounding box center [346, 314] width 76 height 18
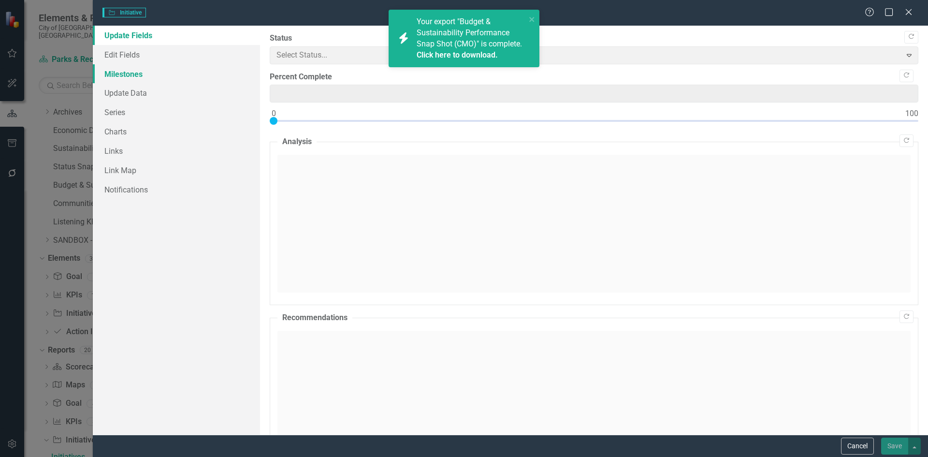
type input "100"
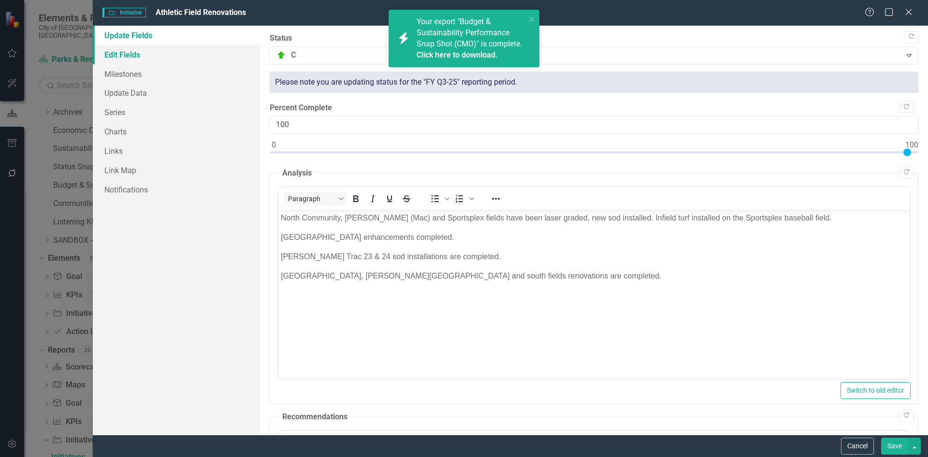
scroll to position [0, 0]
click at [129, 60] on link "Edit Fields" at bounding box center [176, 54] width 167 height 19
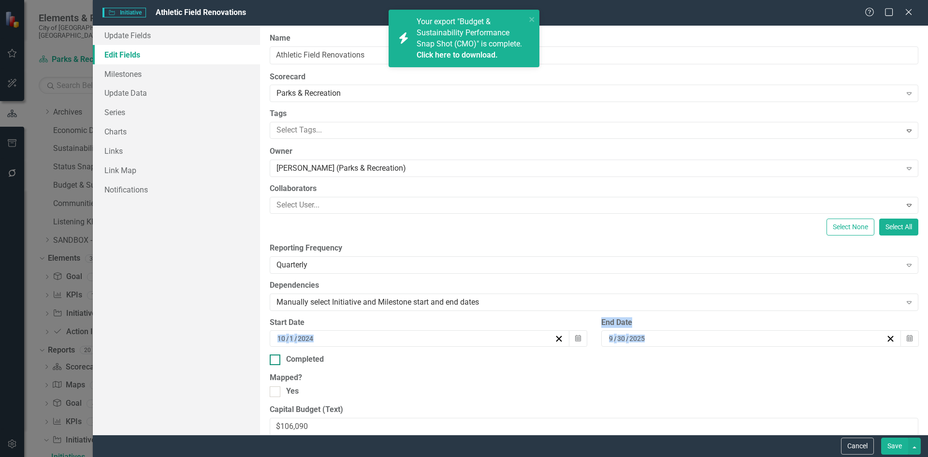
click at [274, 356] on div "ClearPoint Can Do More! How ClearPoint Can Help Close Enterprise plans can auto…" at bounding box center [594, 230] width 668 height 409
click at [309, 356] on div "Completed" at bounding box center [305, 359] width 38 height 11
click at [276, 356] on input "Completed" at bounding box center [273, 357] width 6 height 6
checkbox input "true"
click at [647, 337] on div "[DATE]" at bounding box center [746, 338] width 278 height 10
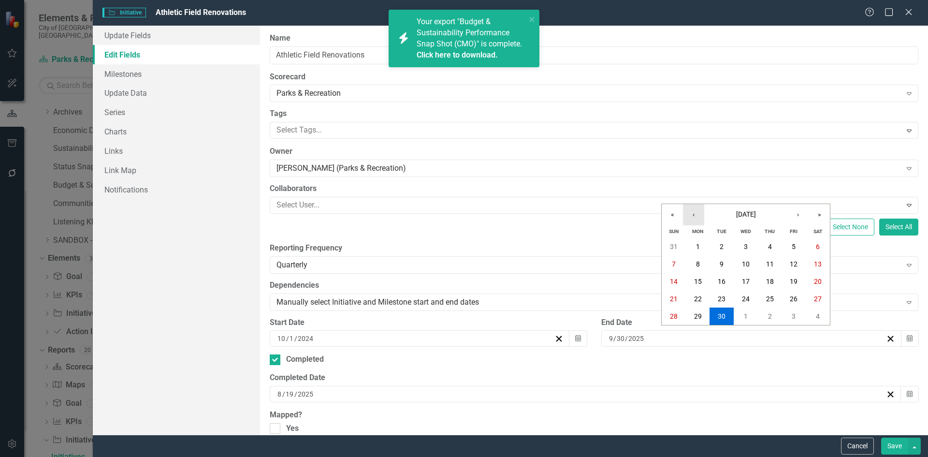
click at [697, 215] on button "‹" at bounding box center [693, 214] width 21 height 21
click at [773, 245] on abbr "31" at bounding box center [770, 247] width 8 height 8
click at [300, 390] on input "2025" at bounding box center [305, 394] width 17 height 10
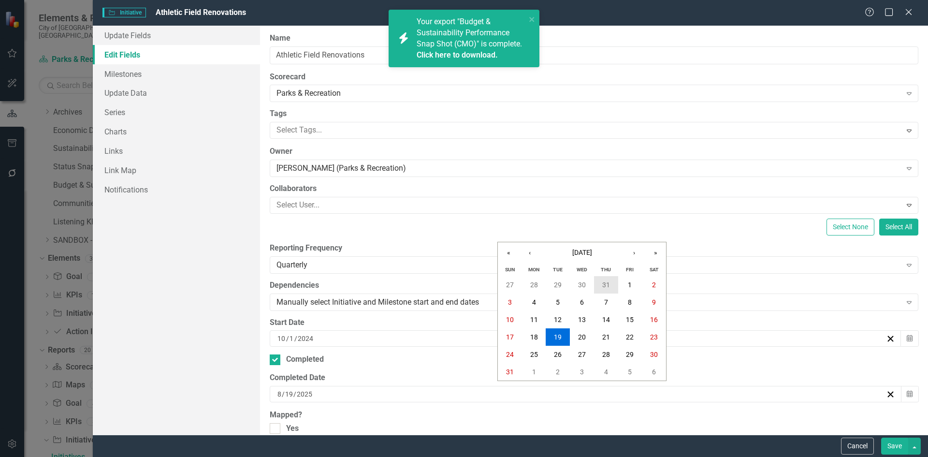
click at [603, 283] on abbr "31" at bounding box center [606, 285] width 8 height 8
click at [893, 447] on button "Save" at bounding box center [894, 445] width 27 height 17
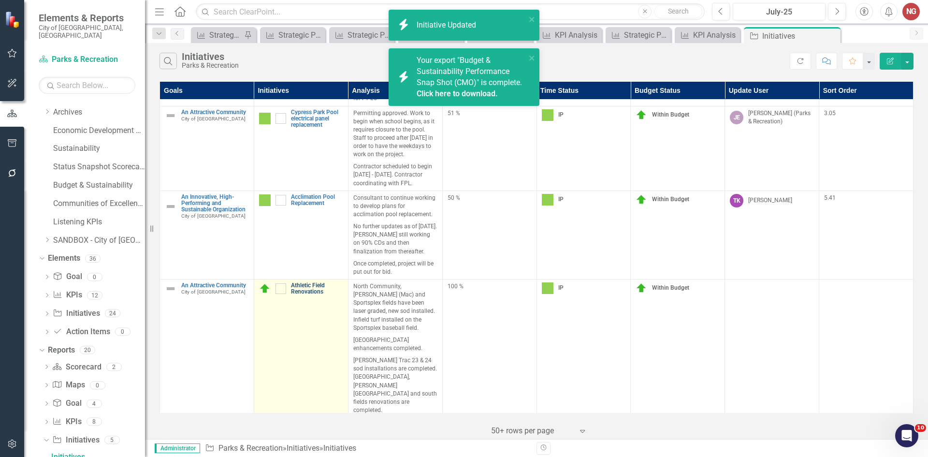
checkbox input "true"
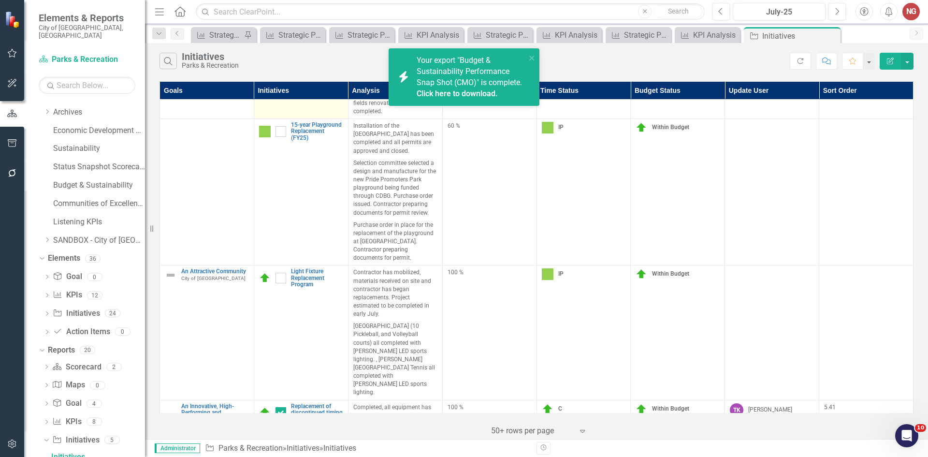
scroll to position [725, 0]
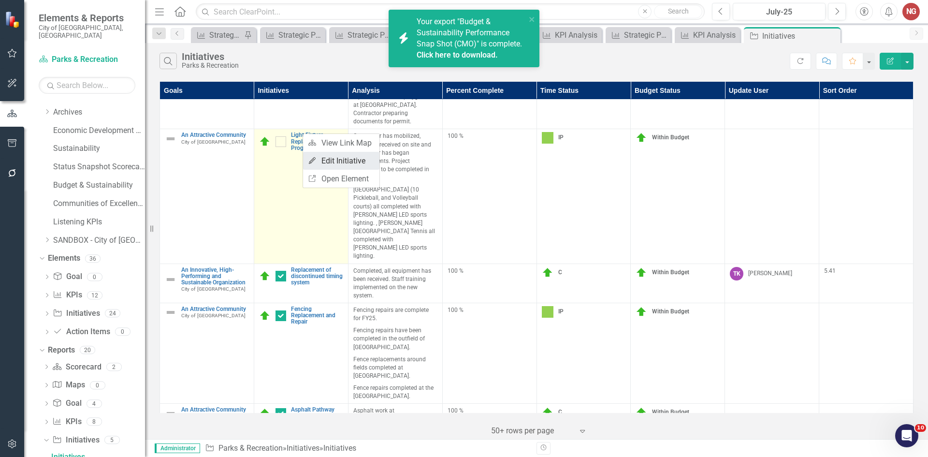
click at [339, 163] on link "Edit Edit Initiative" at bounding box center [341, 161] width 76 height 18
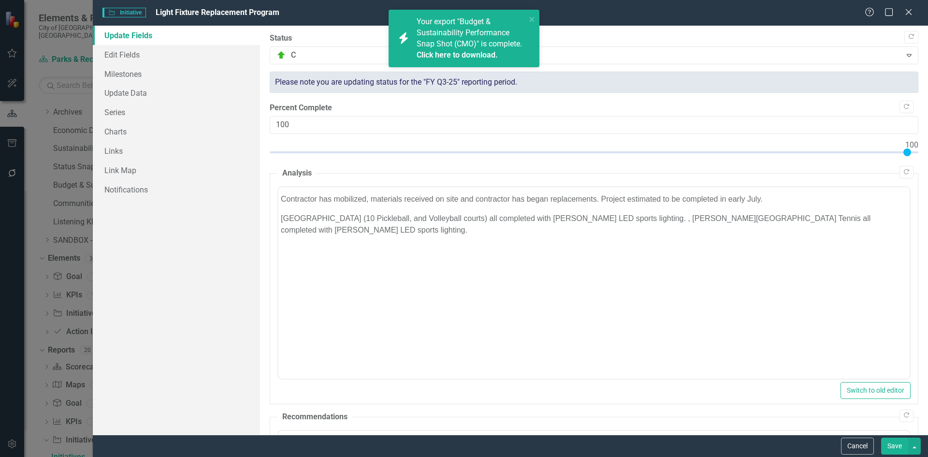
scroll to position [0, 0]
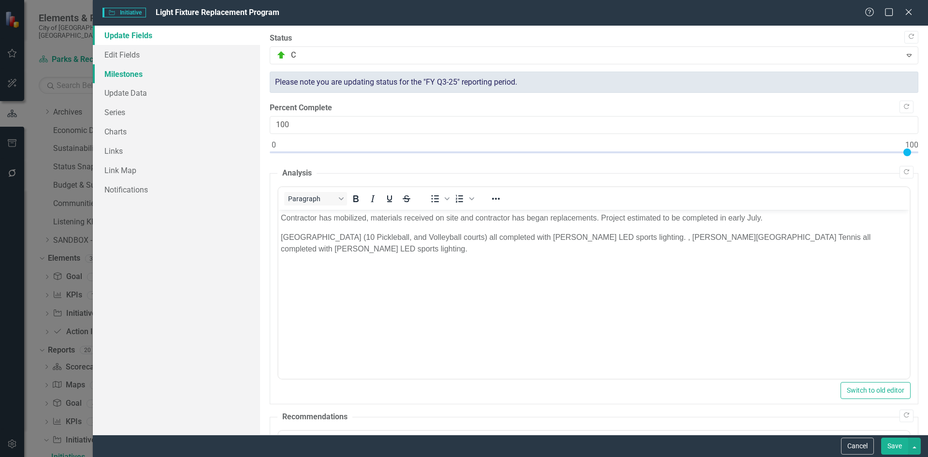
click at [169, 64] on link "Milestones" at bounding box center [176, 73] width 167 height 19
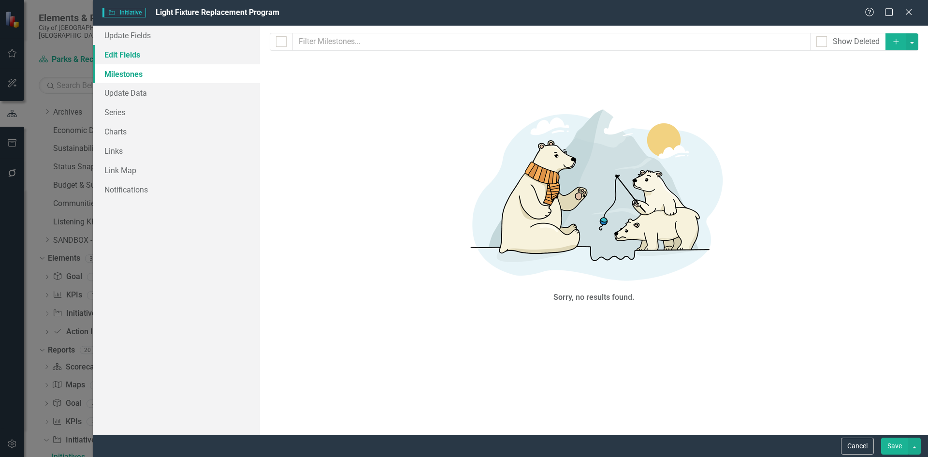
click at [167, 57] on link "Edit Fields" at bounding box center [176, 54] width 167 height 19
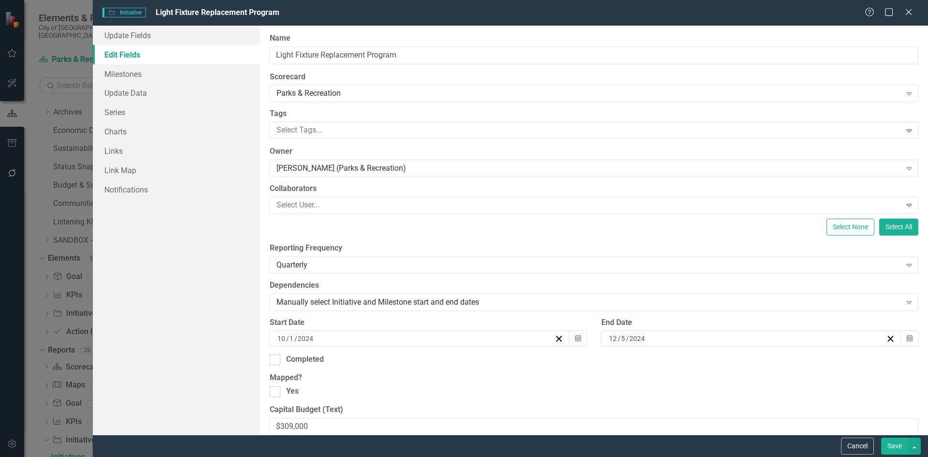
click at [629, 333] on input "2024" at bounding box center [637, 338] width 17 height 10
click at [801, 214] on button "›" at bounding box center [797, 214] width 21 height 21
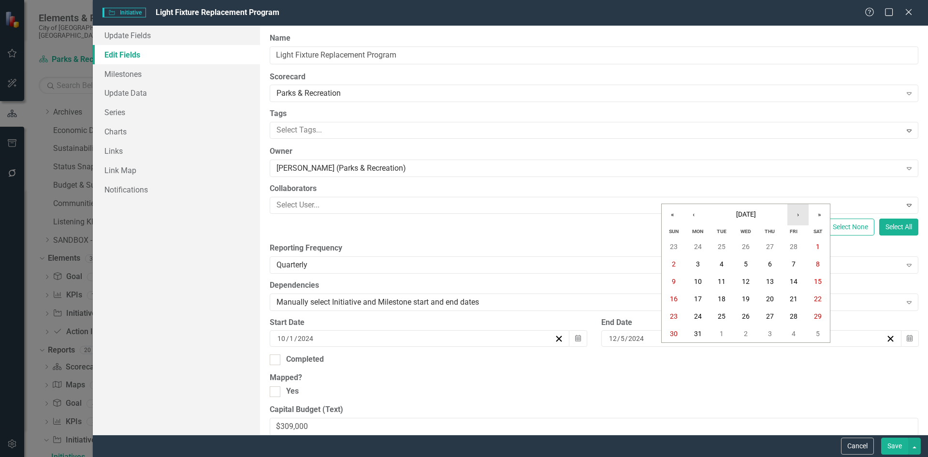
click at [801, 214] on button "›" at bounding box center [797, 214] width 21 height 21
click at [769, 317] on abbr "31" at bounding box center [770, 316] width 8 height 8
click at [281, 360] on div "Completed" at bounding box center [594, 359] width 648 height 11
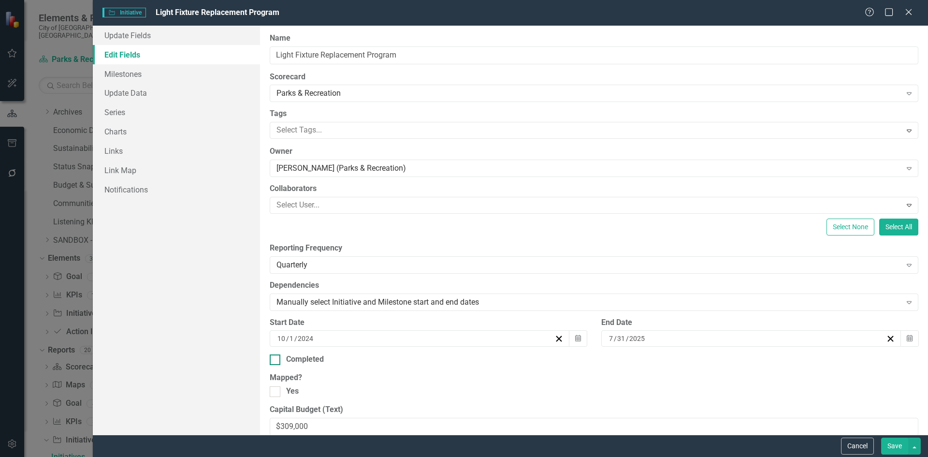
click at [276, 360] on input "Completed" at bounding box center [273, 357] width 6 height 6
checkbox input "true"
click at [352, 392] on div "[DATE]" at bounding box center [581, 394] width 610 height 10
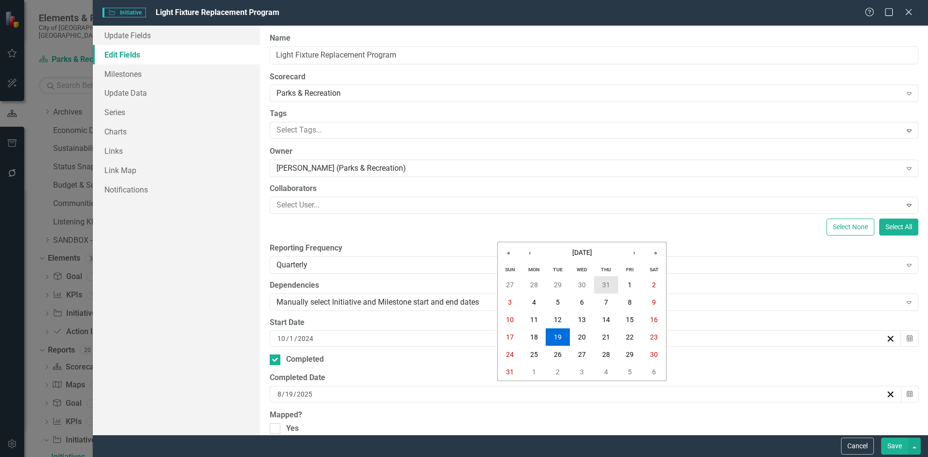
click at [616, 285] on button "31" at bounding box center [606, 284] width 24 height 17
click at [886, 442] on button "Save" at bounding box center [894, 445] width 27 height 17
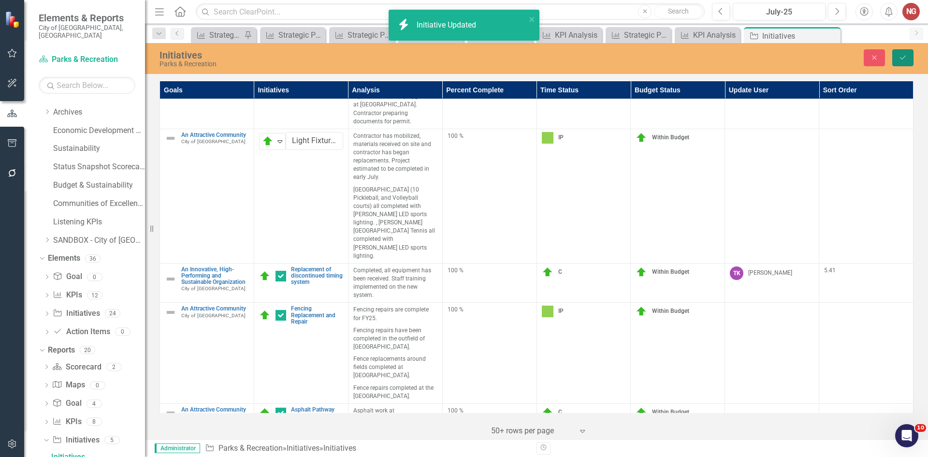
click at [900, 60] on icon "Save" at bounding box center [902, 57] width 9 height 7
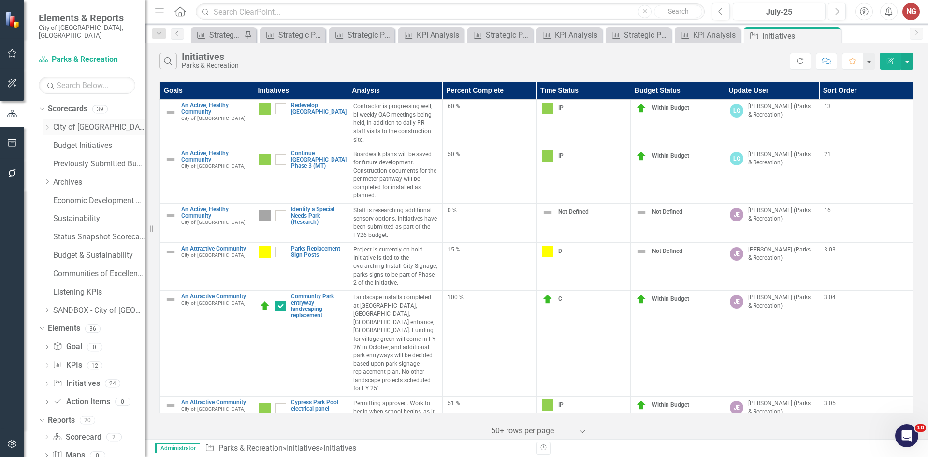
click at [51, 124] on icon "Dropdown" at bounding box center [46, 127] width 7 height 6
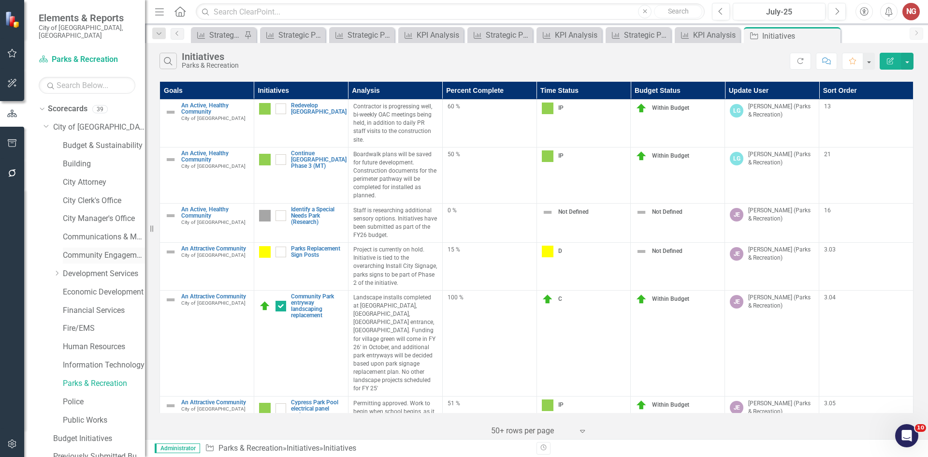
click at [84, 250] on link "Community Engagement & Emergency Preparedness" at bounding box center [104, 255] width 82 height 11
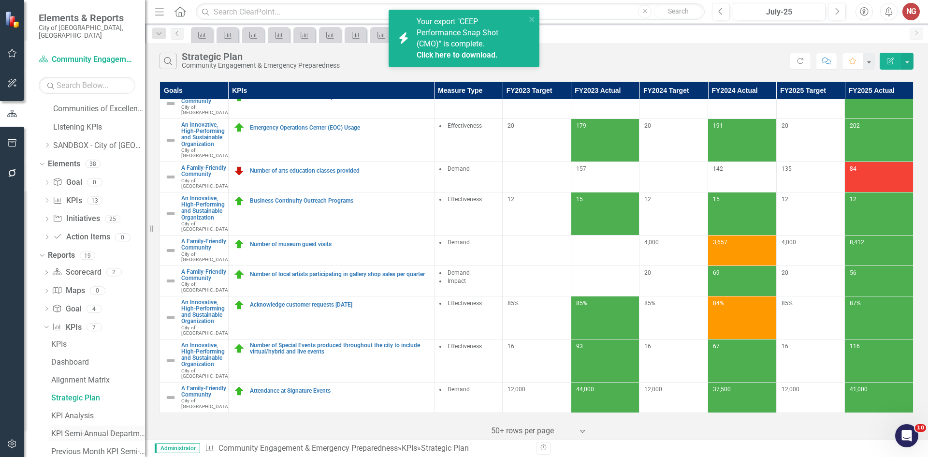
scroll to position [505, 0]
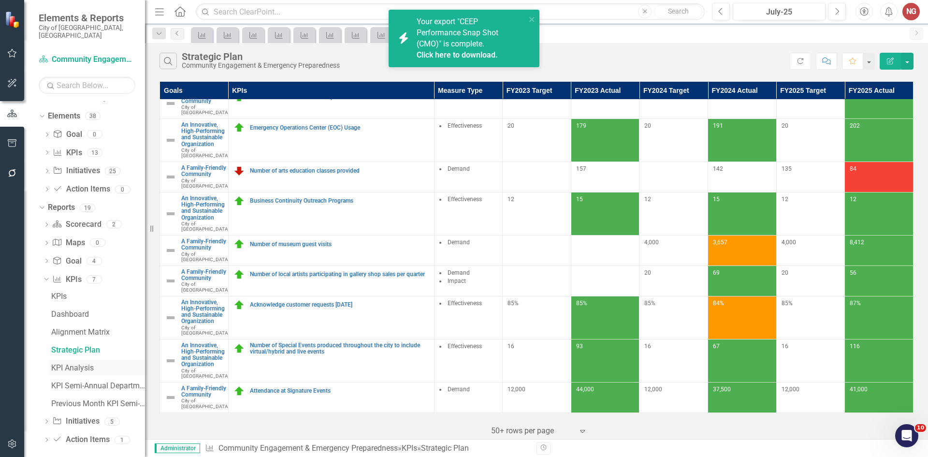
click at [53, 363] on div "KPI Analysis" at bounding box center [98, 367] width 94 height 9
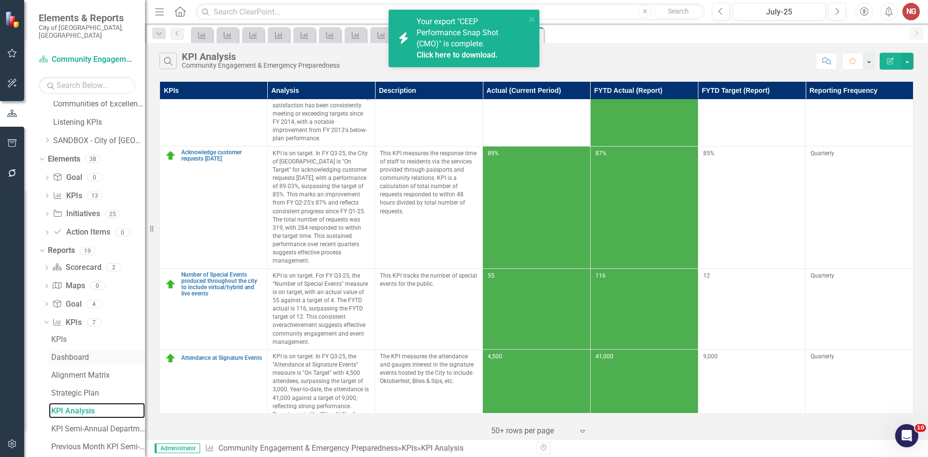
scroll to position [505, 0]
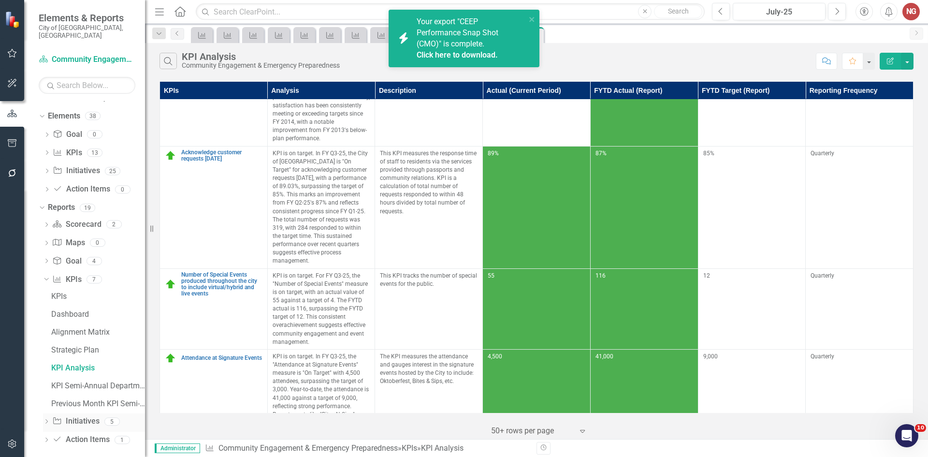
click at [46, 419] on icon at bounding box center [46, 421] width 2 height 4
click at [72, 345] on div "Initiatives" at bounding box center [98, 349] width 94 height 9
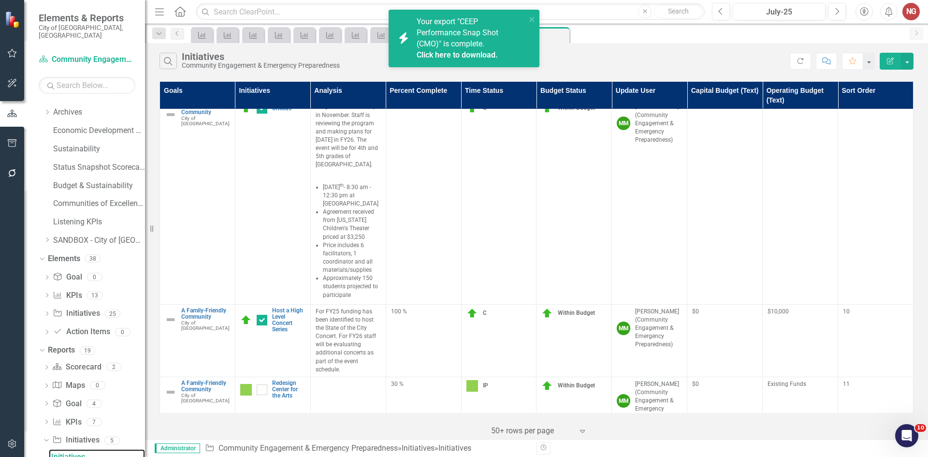
scroll to position [1865, 0]
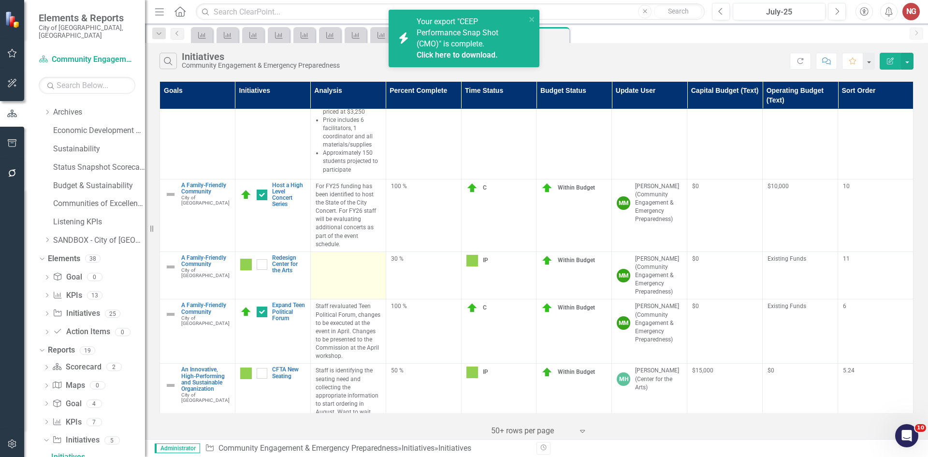
click at [351, 255] on div at bounding box center [348, 261] width 65 height 12
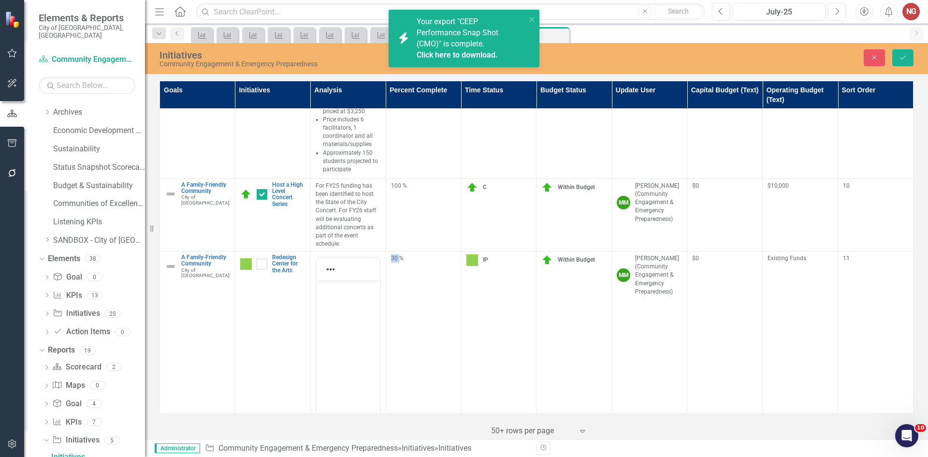
scroll to position [0, 0]
click at [333, 319] on body "Rich Text Area. Press ALT-0 for help." at bounding box center [347, 352] width 63 height 145
paste body "Rich Text Area. Press ALT-0 for help."
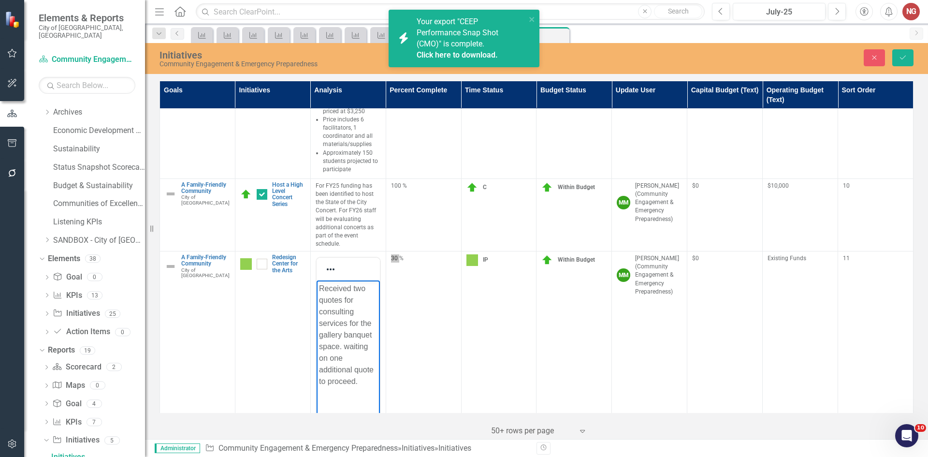
click at [319, 285] on p "Received two quotes for consulting services for the gallery banquet space. wait…" at bounding box center [347, 335] width 58 height 104
click at [904, 58] on icon "Save" at bounding box center [902, 57] width 9 height 7
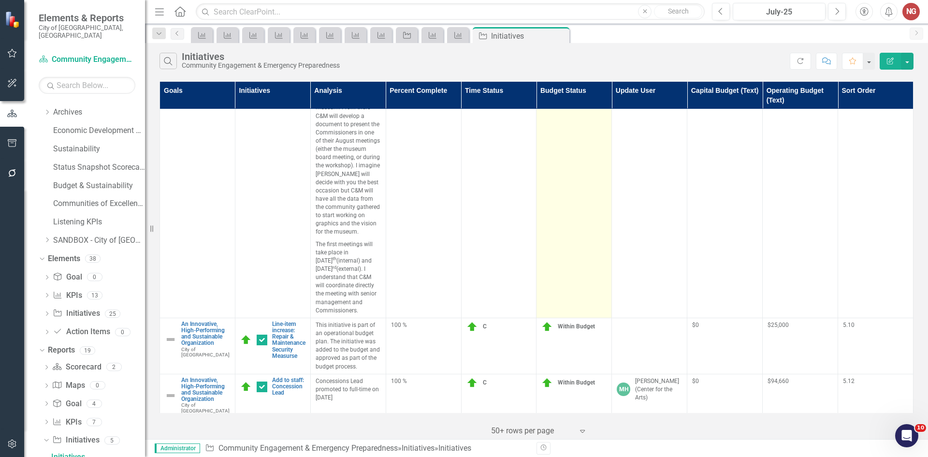
scroll to position [810, 0]
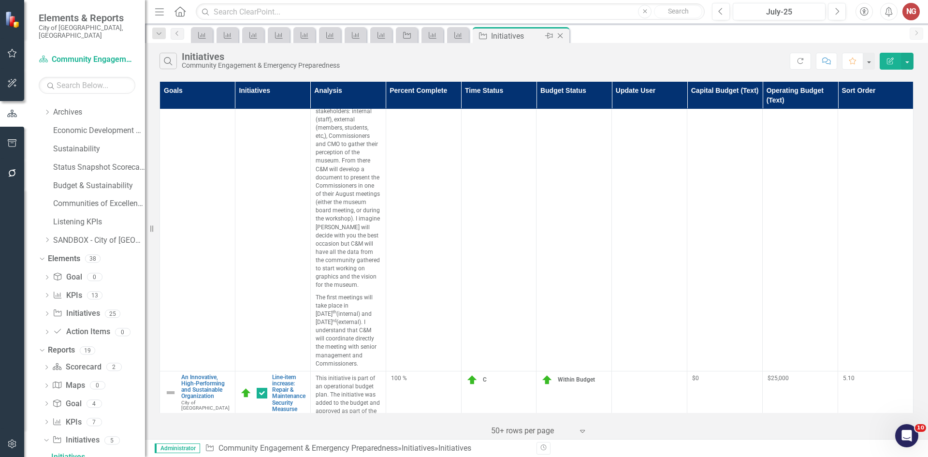
click at [561, 35] on icon "Close" at bounding box center [560, 36] width 10 height 8
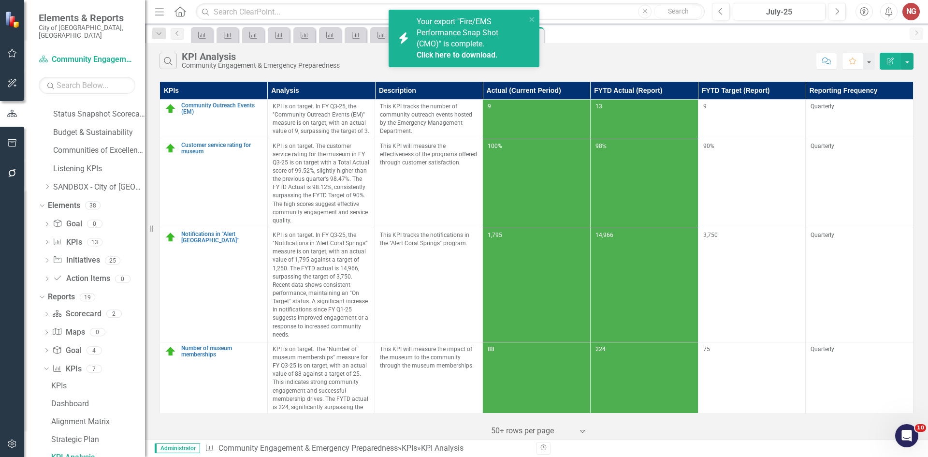
click at [532, 36] on div "icon.bolt Your export "Fire/EMS Performance Snap Shot (CMO)" is complete. Click…" at bounding box center [464, 42] width 155 height 69
click at [572, 28] on div "KPI KPI KPI KPI KPI KPI KPI KPI Initiative KPI KPI KPI Analysis Pin Close" at bounding box center [547, 34] width 716 height 15
click at [533, 20] on icon "close" at bounding box center [532, 19] width 7 height 8
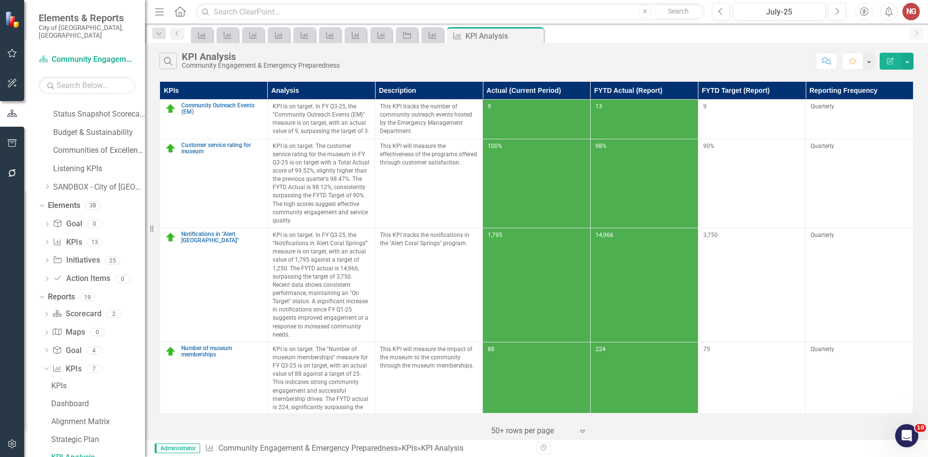
click at [536, 35] on div "icon.bolt Your export "Fire/EMS Performance Snap Shot (CMO)" is complete. Click…" at bounding box center [464, 228] width 928 height 457
click at [536, 35] on icon "Close" at bounding box center [535, 36] width 10 height 8
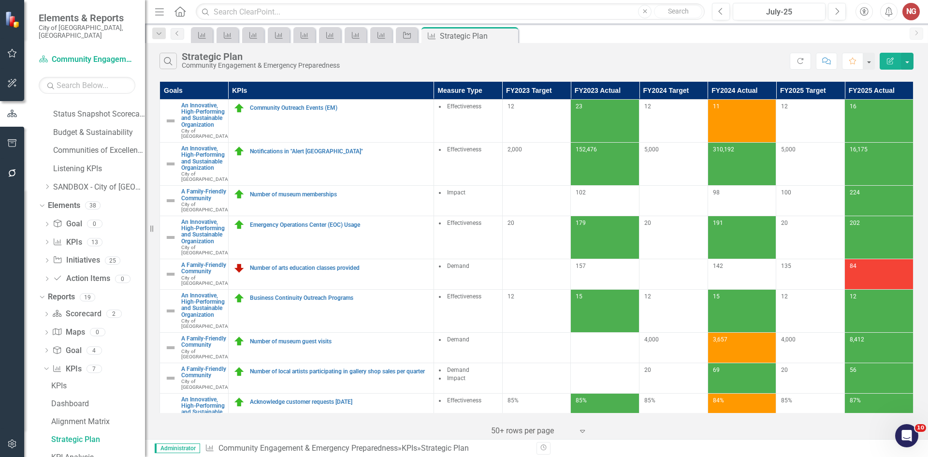
scroll to position [398, 0]
